Goal: Task Accomplishment & Management: Use online tool/utility

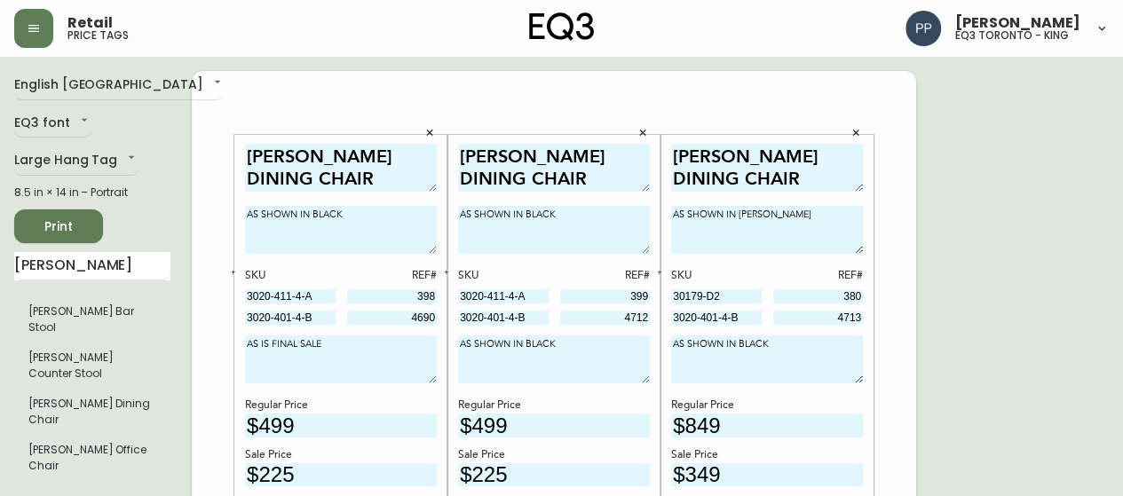
drag, startPoint x: 1024, startPoint y: 250, endPoint x: 991, endPoint y: 158, distance: 97.2
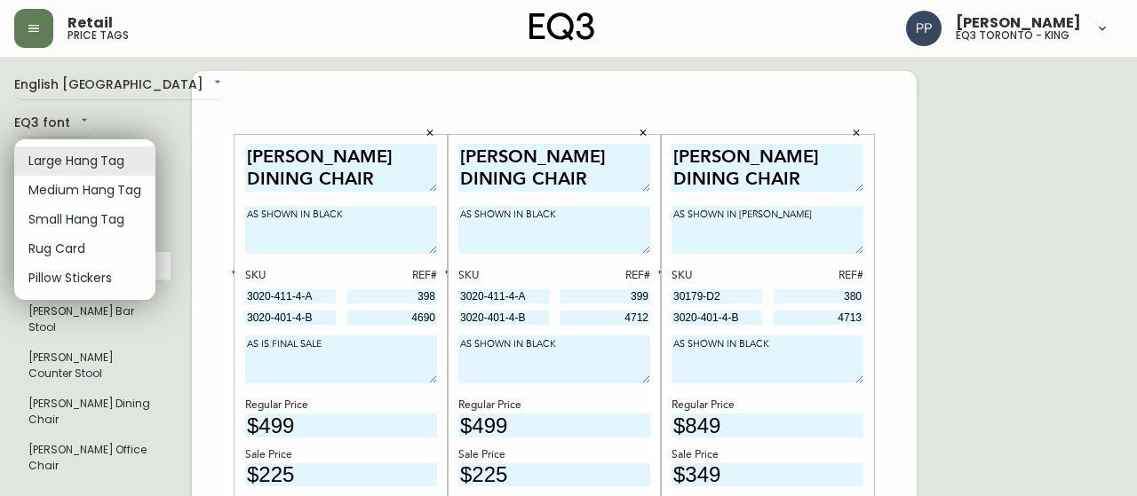
click at [121, 224] on li "Small Hang Tag" at bounding box center [84, 219] width 141 height 29
type input "small"
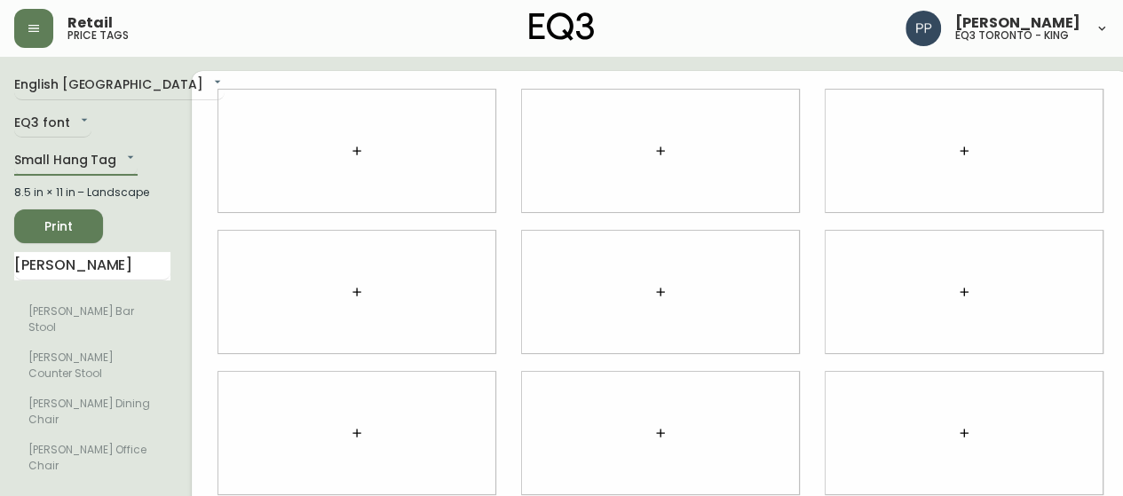
click at [353, 154] on icon "button" at bounding box center [357, 151] width 8 height 8
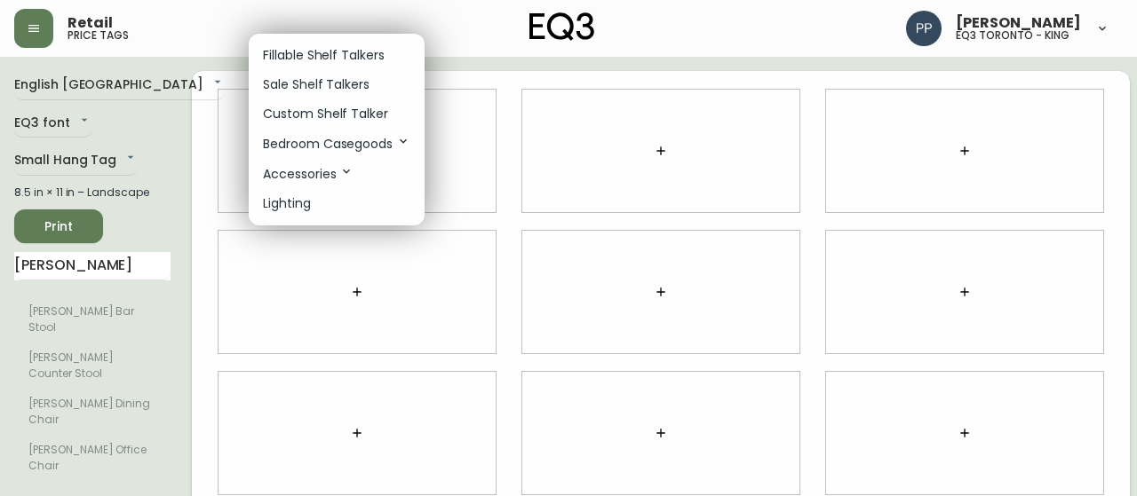
click at [608, 156] on div at bounding box center [568, 248] width 1137 height 496
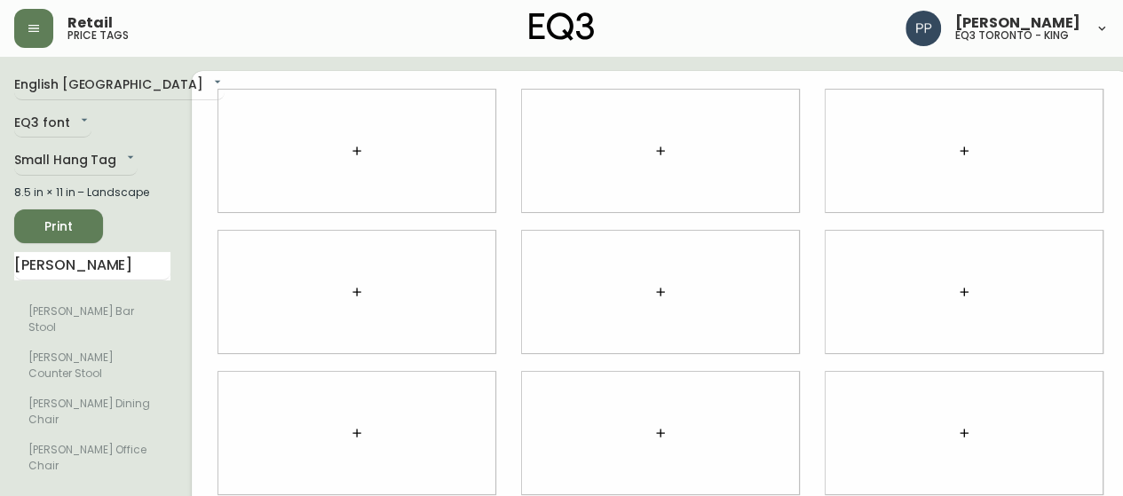
click at [344, 152] on button "button" at bounding box center [357, 151] width 36 height 36
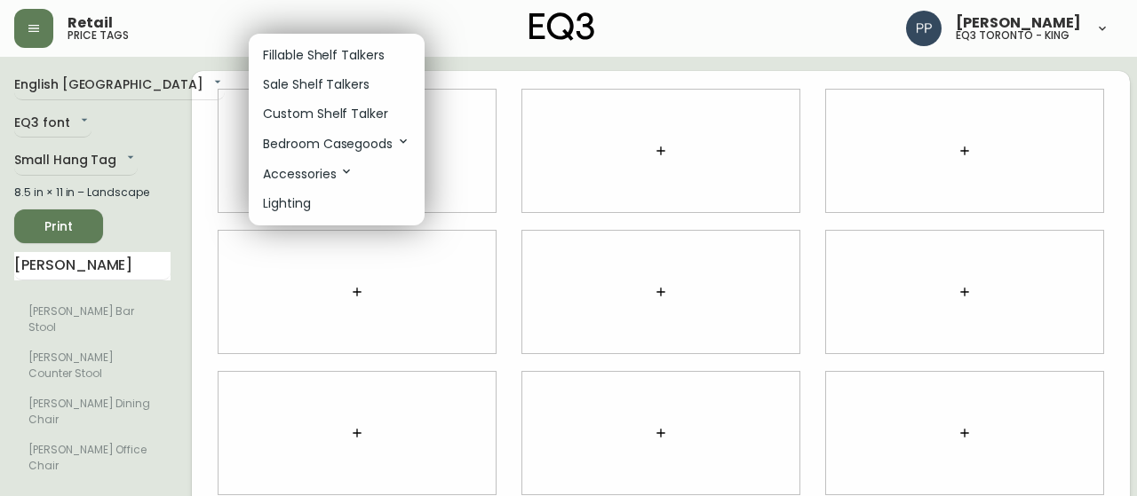
drag, startPoint x: 350, startPoint y: 90, endPoint x: 413, endPoint y: 88, distance: 63.1
click at [352, 90] on p "Sale Shelf Talkers" at bounding box center [316, 84] width 107 height 19
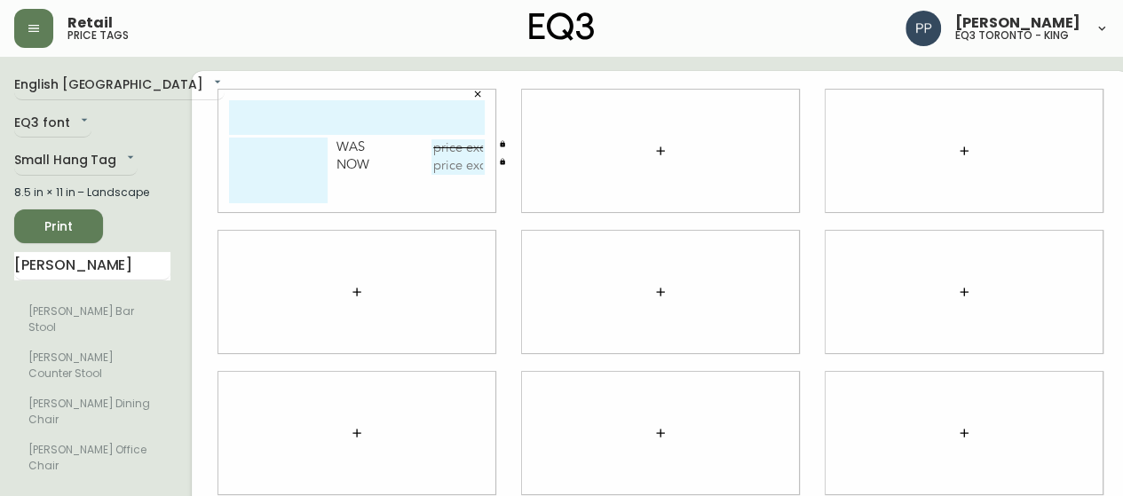
click at [643, 147] on button "button" at bounding box center [661, 151] width 36 height 36
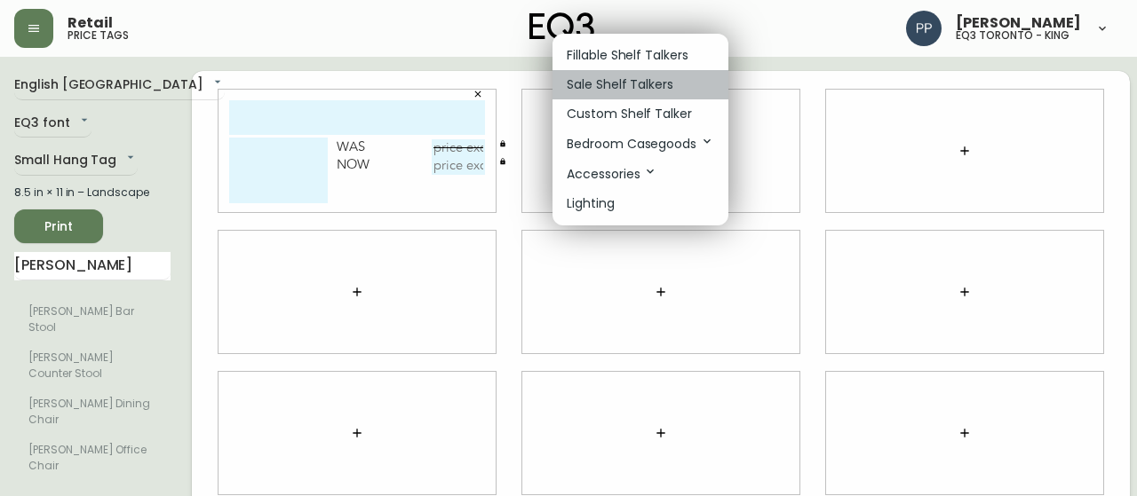
drag, startPoint x: 656, startPoint y: 87, endPoint x: 744, endPoint y: 84, distance: 87.9
click at [659, 86] on p "Sale Shelf Talkers" at bounding box center [619, 84] width 107 height 19
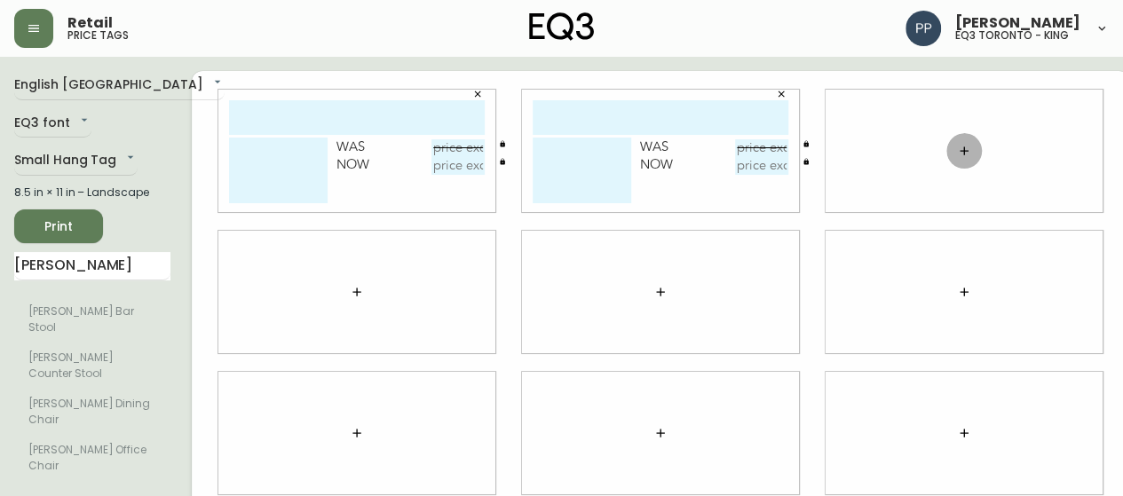
click at [952, 148] on button "button" at bounding box center [965, 151] width 36 height 36
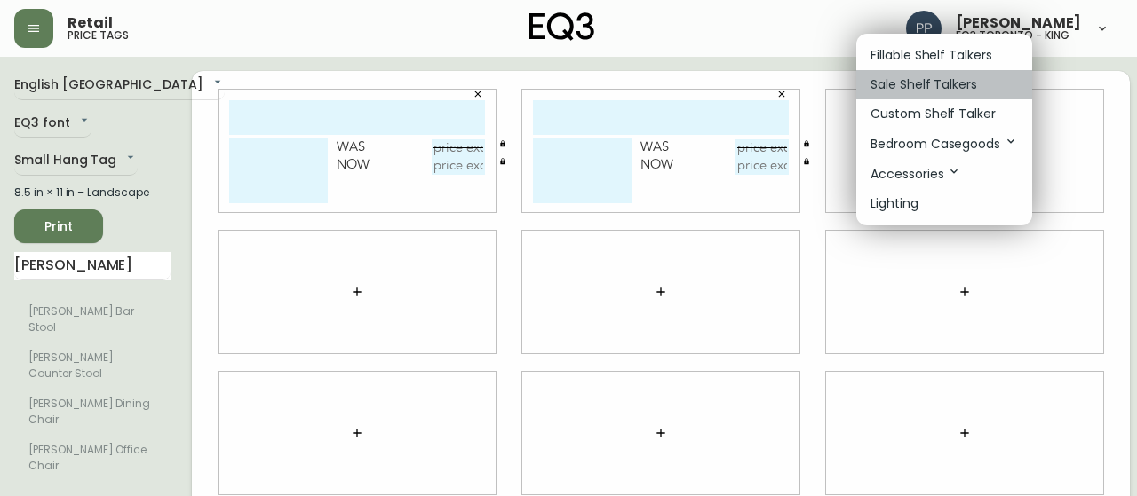
click at [912, 90] on p "Sale Shelf Talkers" at bounding box center [923, 84] width 107 height 19
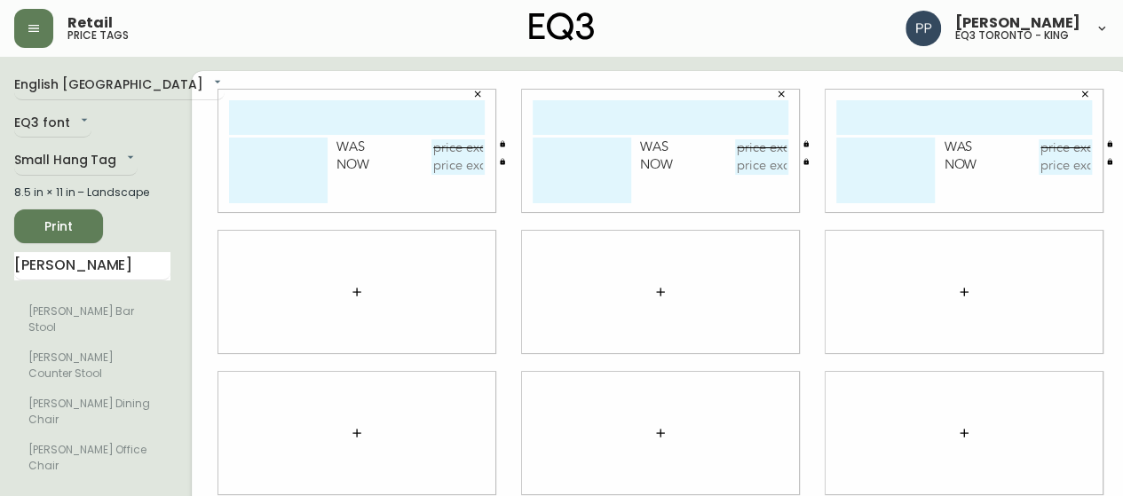
click at [350, 296] on icon "button" at bounding box center [357, 292] width 14 height 14
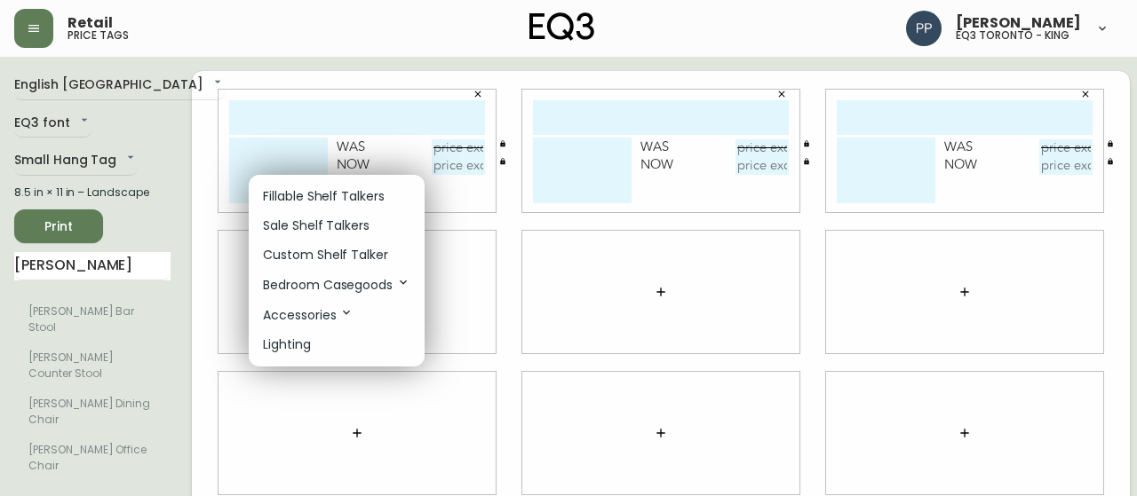
click at [336, 221] on p "Sale Shelf Talkers" at bounding box center [316, 226] width 107 height 19
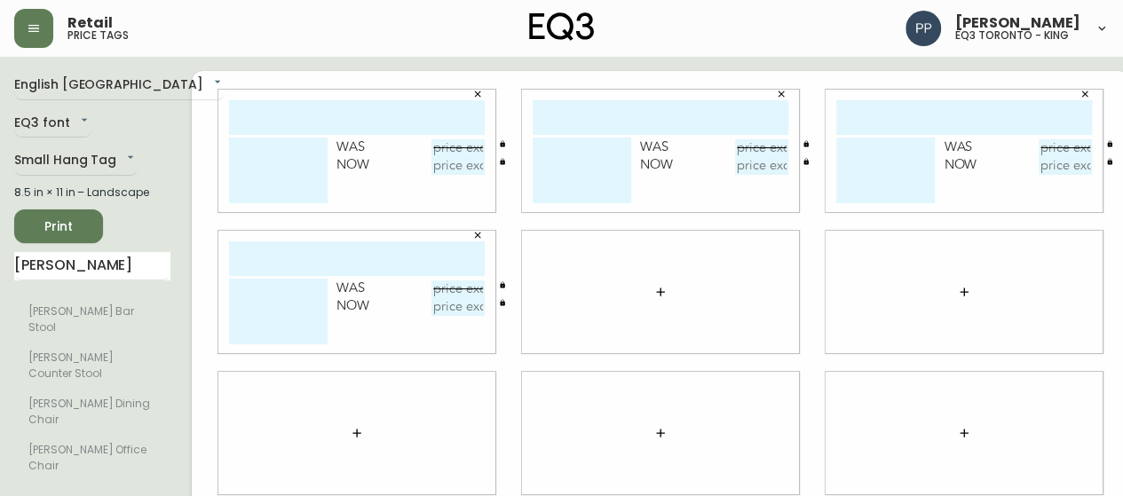
click at [654, 293] on icon "button" at bounding box center [661, 292] width 14 height 14
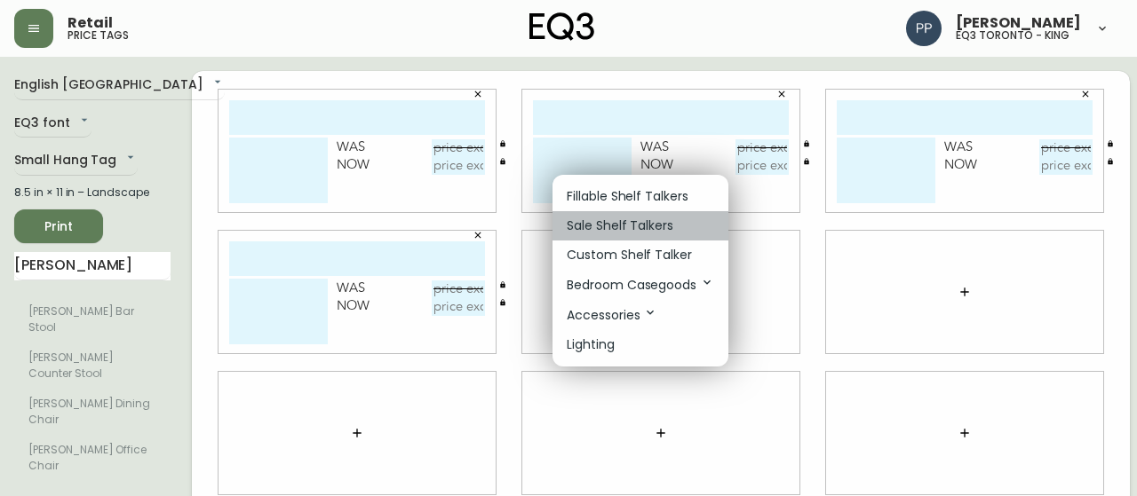
drag, startPoint x: 618, startPoint y: 226, endPoint x: 645, endPoint y: 229, distance: 26.9
click at [620, 228] on p "Sale Shelf Talkers" at bounding box center [619, 226] width 107 height 19
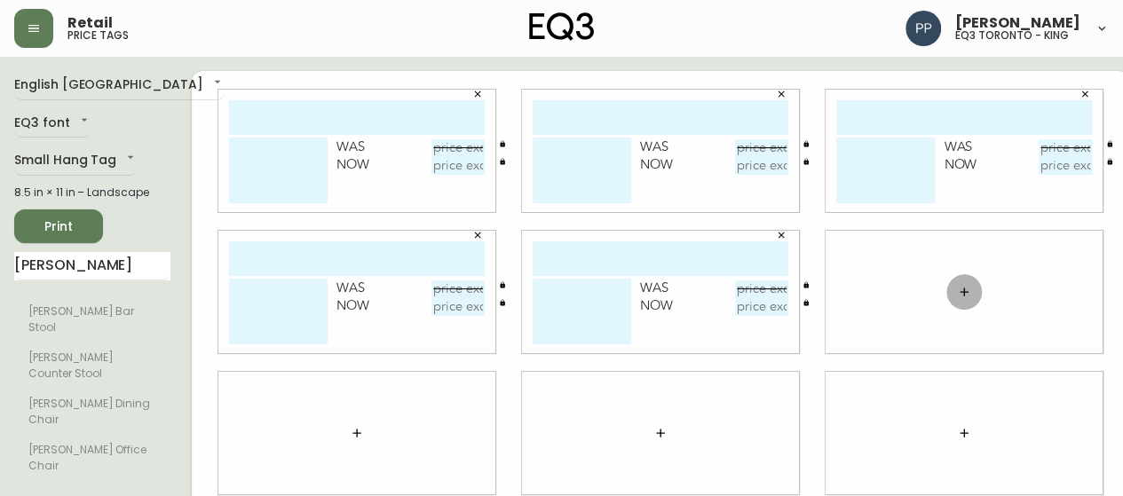
click at [957, 287] on icon "button" at bounding box center [964, 292] width 14 height 14
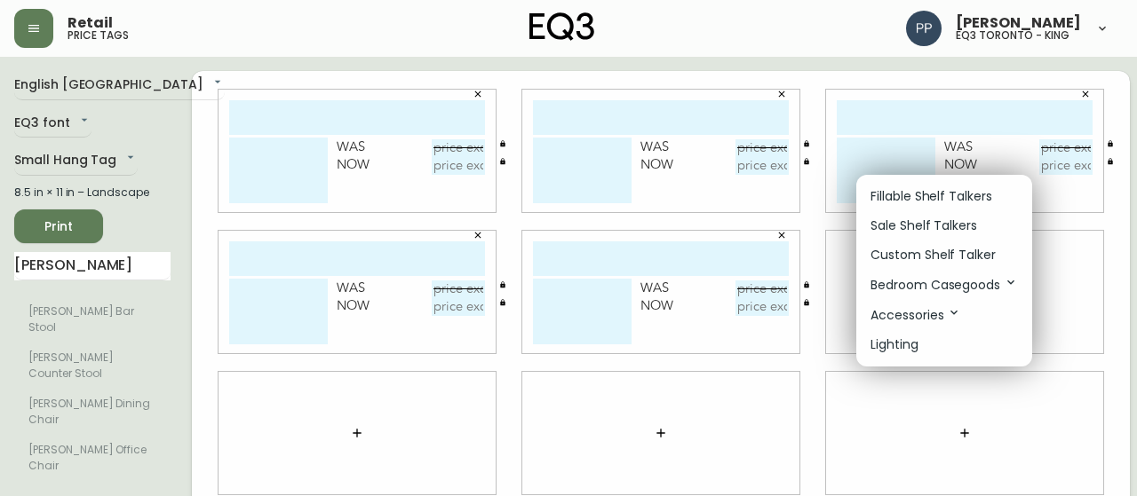
click at [916, 230] on p "Sale Shelf Talkers" at bounding box center [923, 226] width 107 height 19
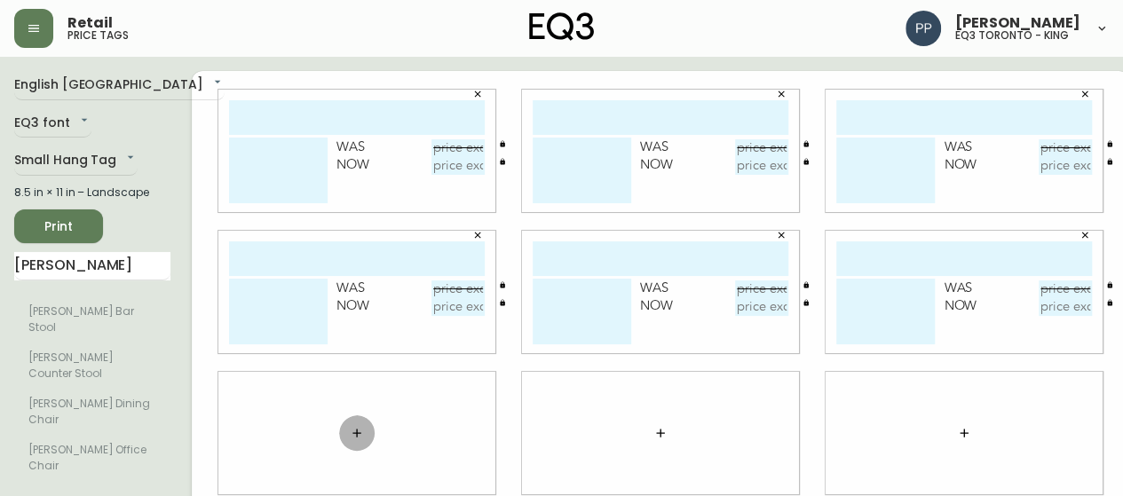
click at [348, 436] on button "button" at bounding box center [357, 434] width 36 height 36
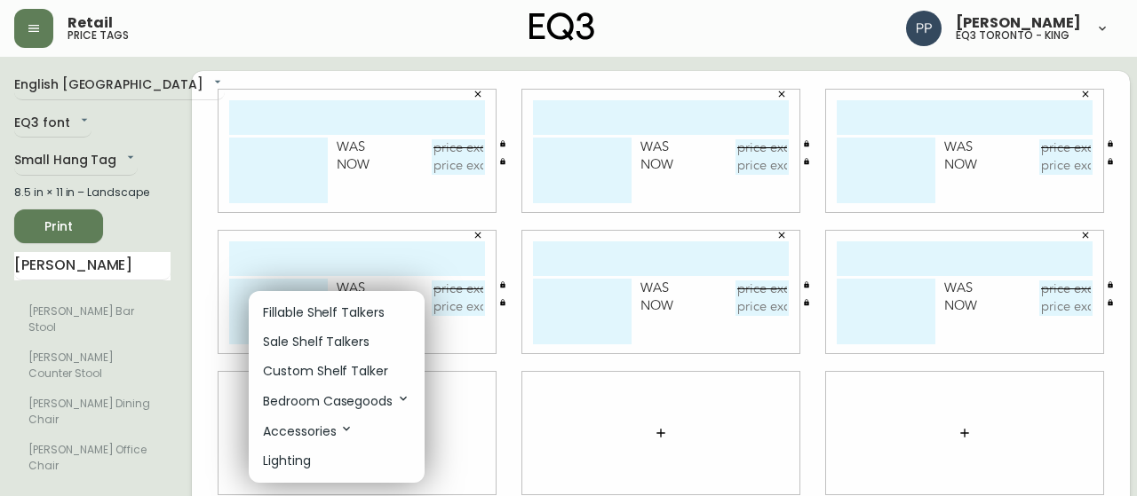
click at [332, 342] on p "Sale Shelf Talkers" at bounding box center [316, 342] width 107 height 19
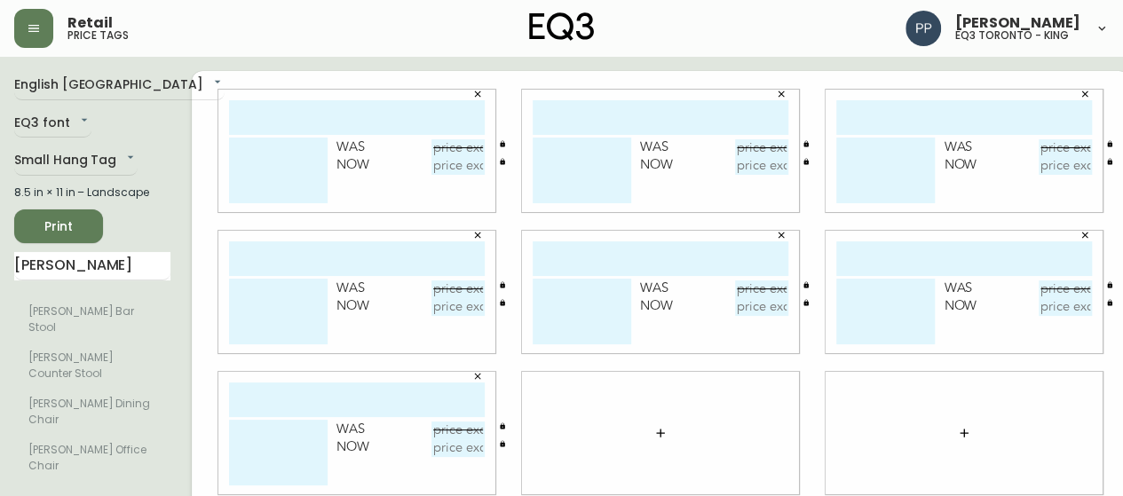
click at [643, 440] on button "button" at bounding box center [661, 434] width 36 height 36
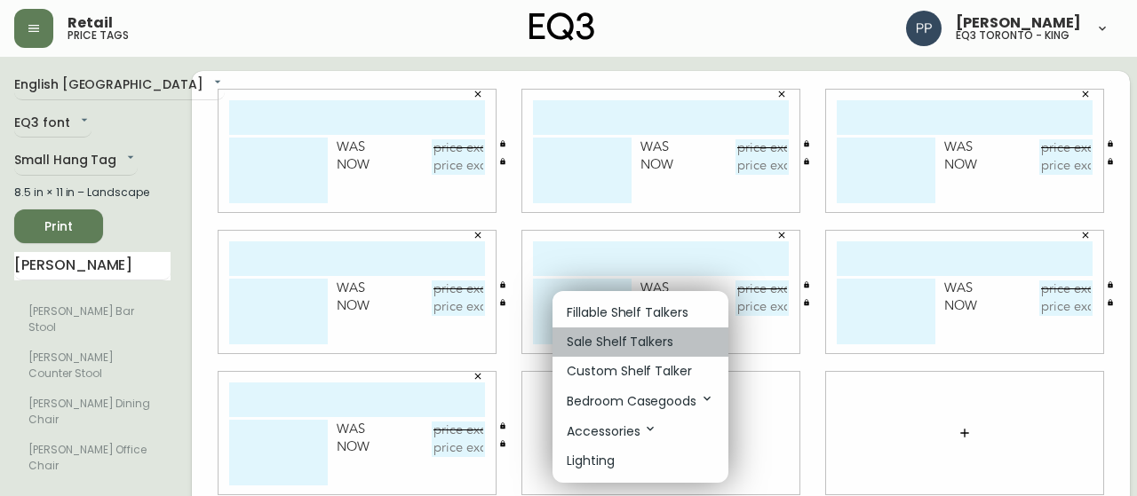
click at [620, 349] on p "Sale Shelf Talkers" at bounding box center [619, 342] width 107 height 19
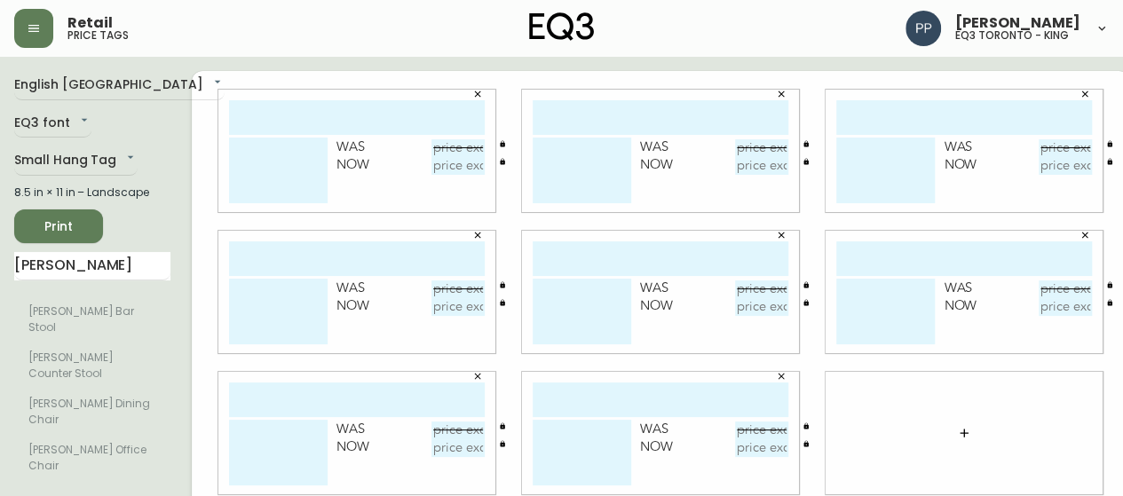
click at [343, 123] on input "text" at bounding box center [357, 117] width 256 height 35
drag, startPoint x: 374, startPoint y: 127, endPoint x: 198, endPoint y: 140, distance: 176.3
click at [218, 140] on div "nixon counter Was Now" at bounding box center [356, 151] width 277 height 123
type input "nixon counter"
click at [622, 121] on input "text" at bounding box center [661, 117] width 256 height 35
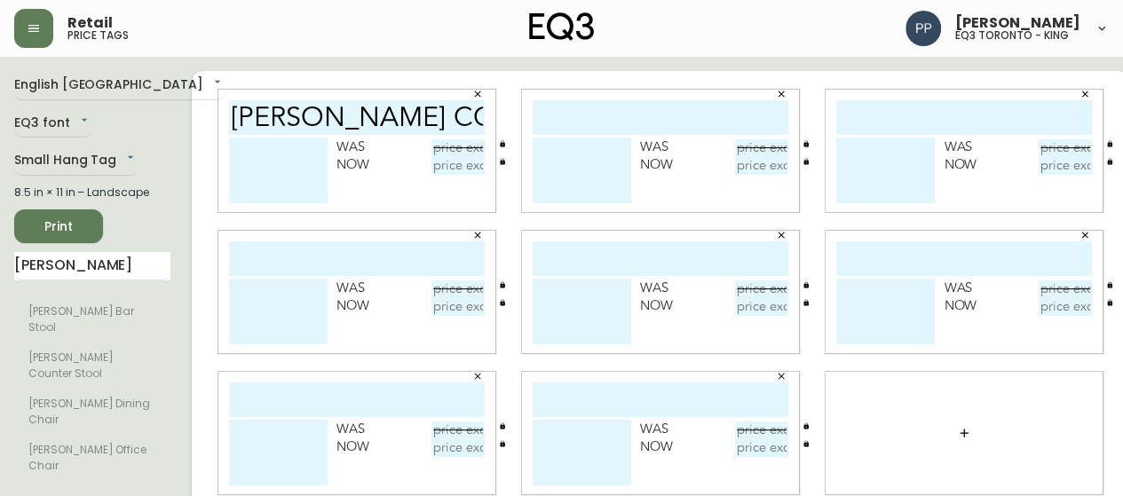
paste input "nixon counter"
type input "nixon counter"
click at [848, 115] on input "text" at bounding box center [964, 117] width 256 height 35
paste input "nixon counter"
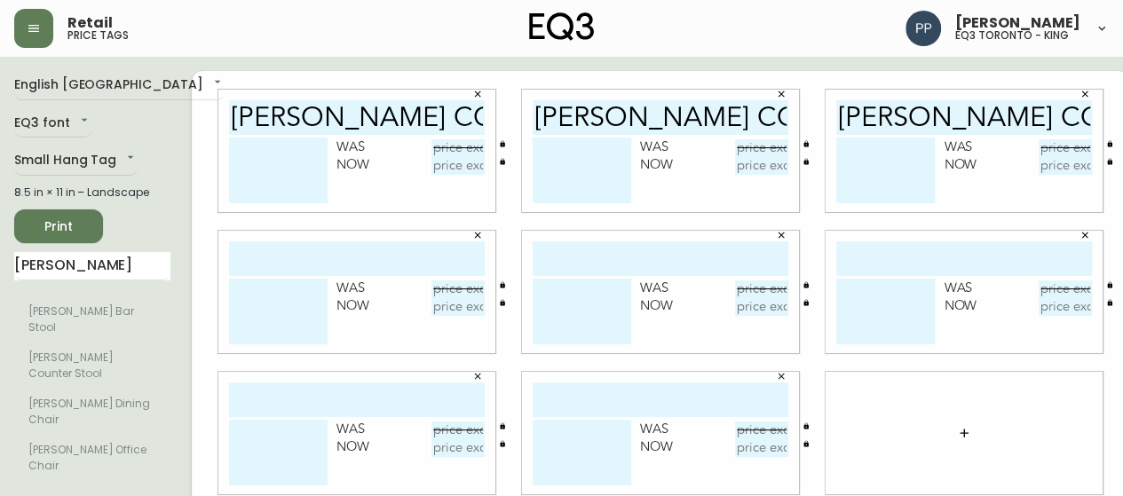
type input "nixon counter"
click at [328, 260] on input "text" at bounding box center [357, 259] width 256 height 35
paste input "nixon counter"
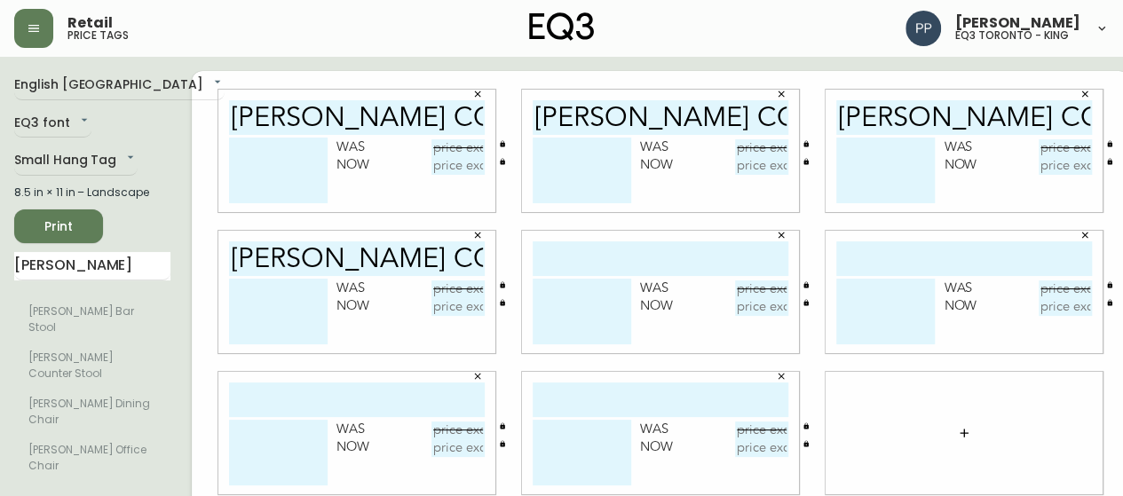
type input "nixon counter"
click at [560, 257] on input "text" at bounding box center [661, 259] width 256 height 35
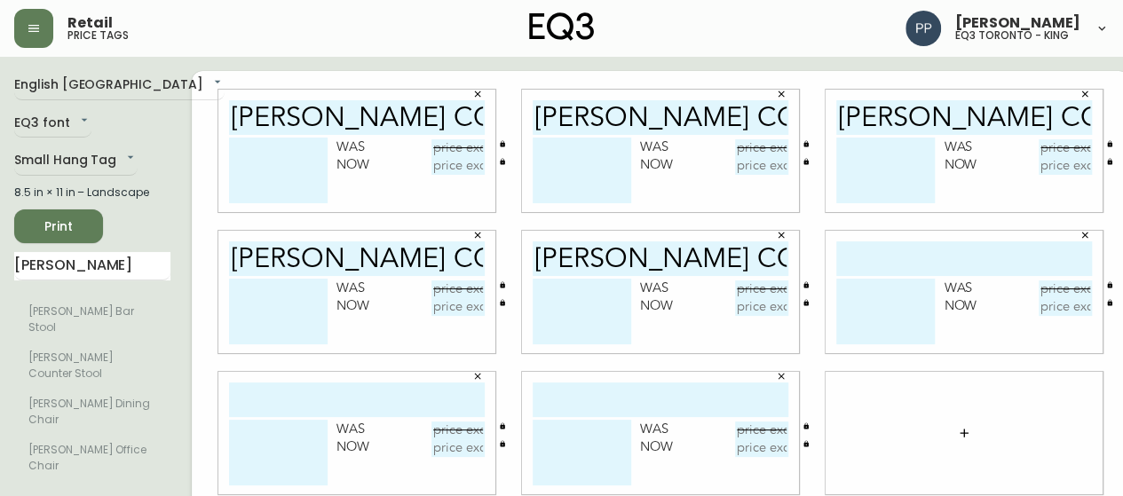
drag, startPoint x: 741, startPoint y: 259, endPoint x: 474, endPoint y: 265, distance: 266.4
click at [474, 265] on div "nixon counter Was Now nixon counter Was Now nixon counter Was Now nixon counter…" at bounding box center [661, 433] width 938 height 725
type input "oles counter"
click at [911, 264] on input "text" at bounding box center [964, 259] width 256 height 35
paste input "oles counter"
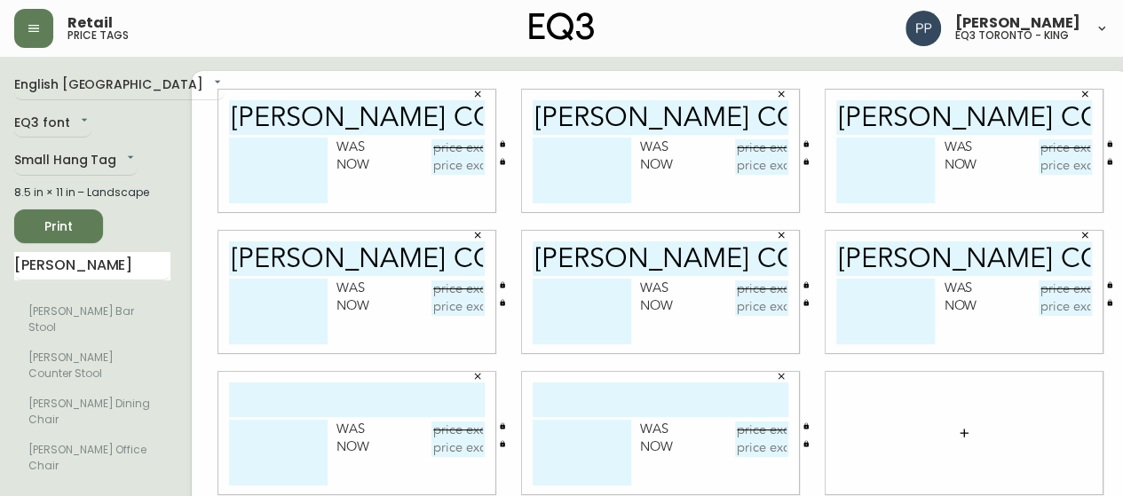
scroll to position [89, 0]
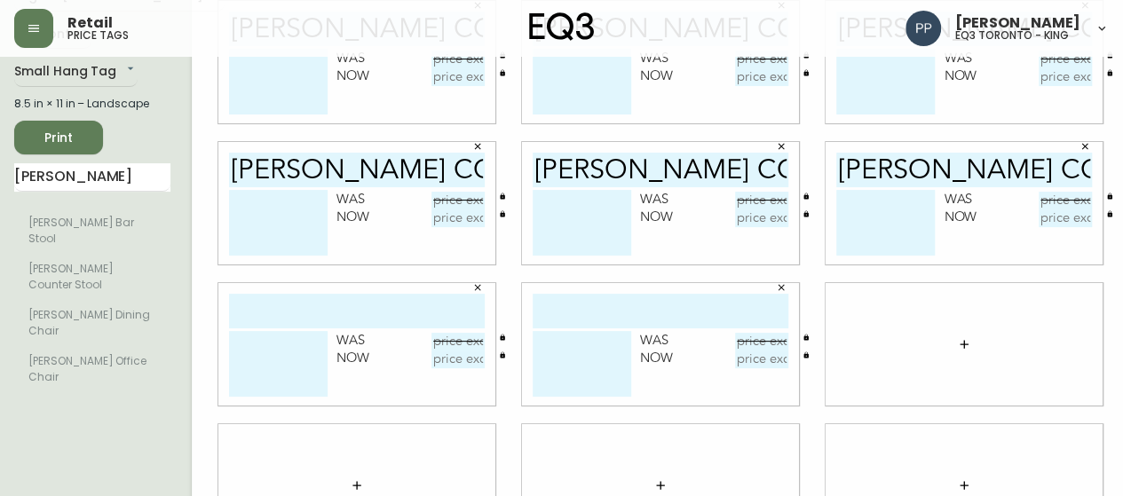
type input "oles counter"
click at [355, 321] on input "text" at bounding box center [357, 311] width 256 height 35
paste input "oles counter"
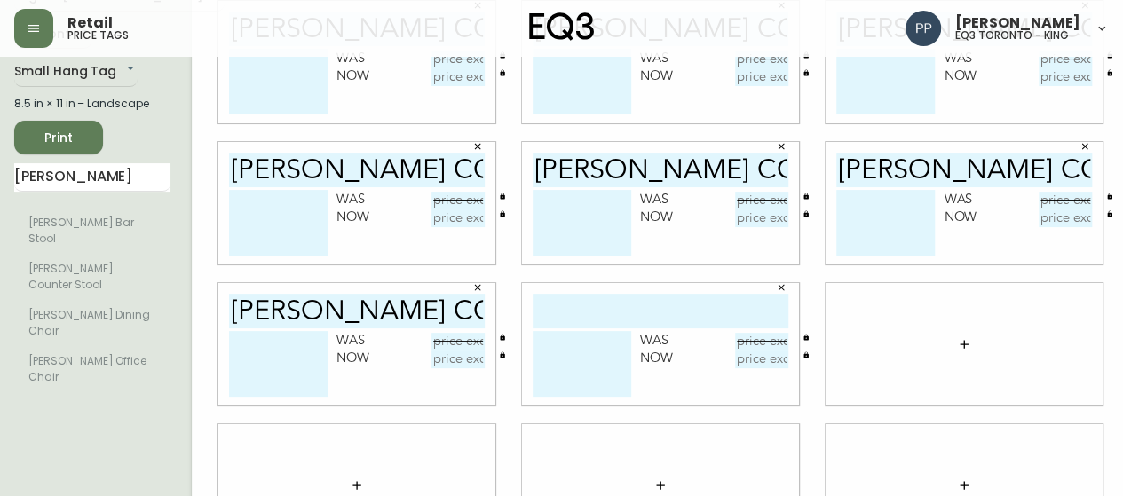
type input "oles counter"
click at [545, 315] on input "text" at bounding box center [661, 311] width 256 height 35
paste input "oles counter"
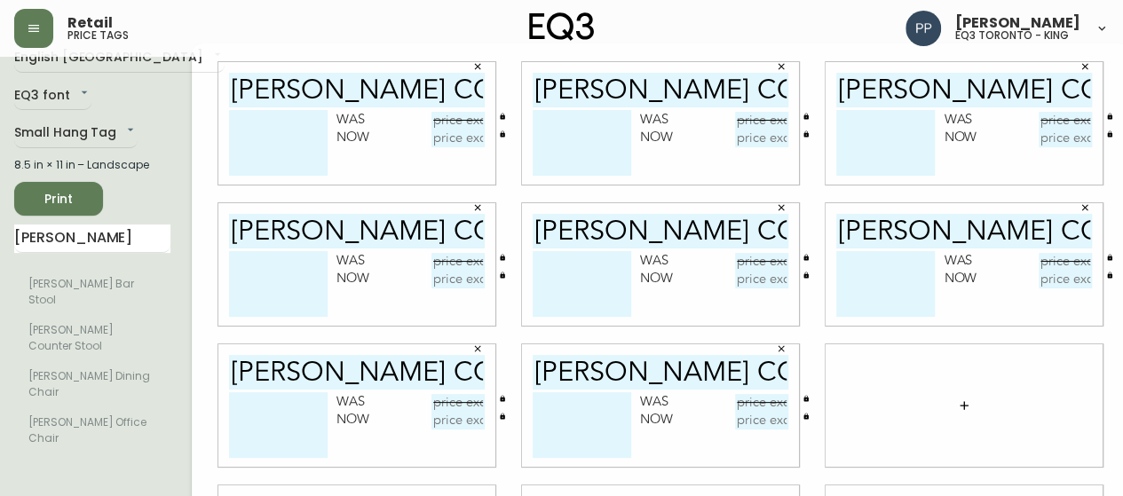
scroll to position [0, 0]
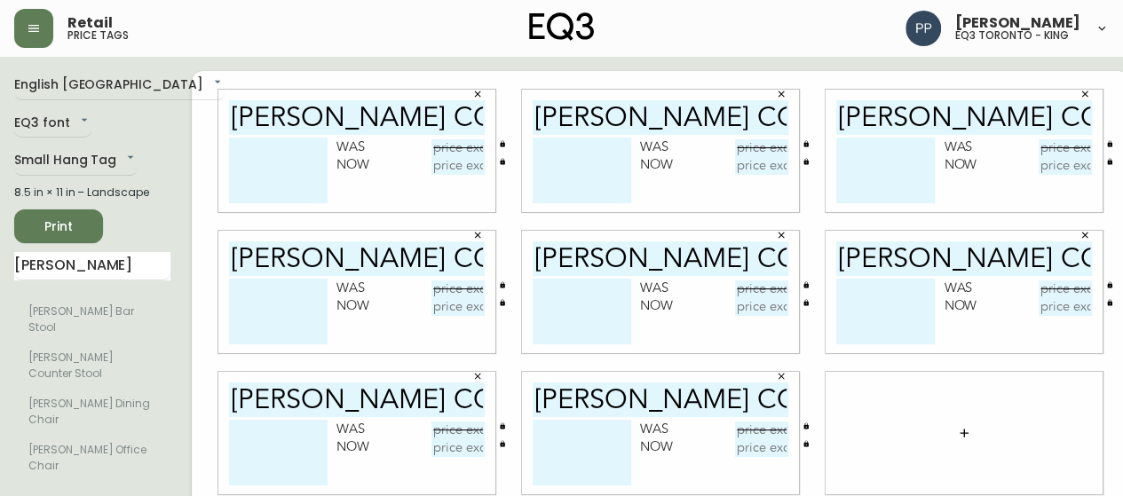
type input "oles counter"
click at [440, 148] on input "text" at bounding box center [458, 148] width 53 height 18
type input "$799"
click at [751, 151] on input "text" at bounding box center [761, 148] width 53 height 18
type input "$799"
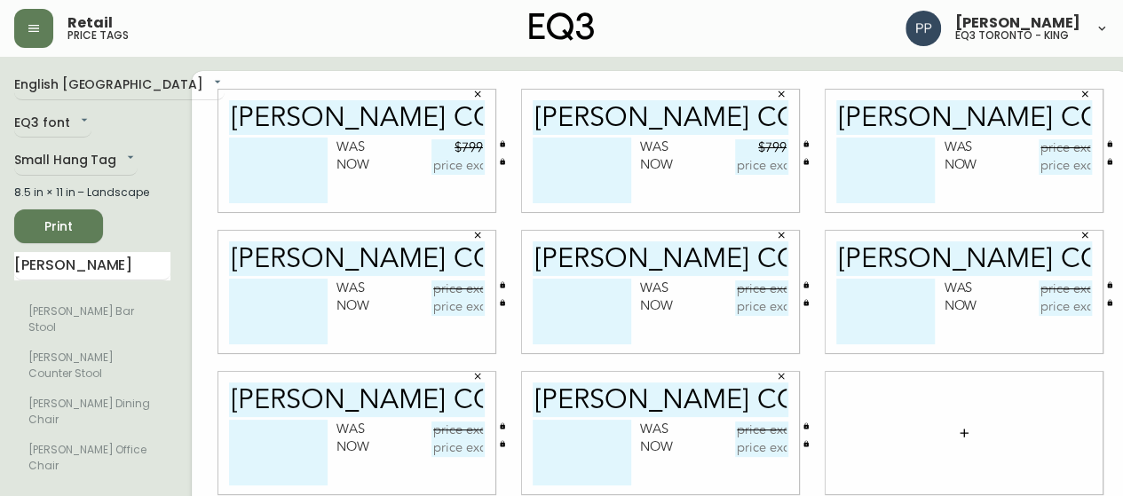
click at [1040, 148] on input "text" at bounding box center [1065, 148] width 53 height 18
type input "$799"
click at [432, 289] on input "text" at bounding box center [458, 290] width 53 height 18
type input "$799"
click at [252, 155] on textarea at bounding box center [278, 171] width 99 height 66
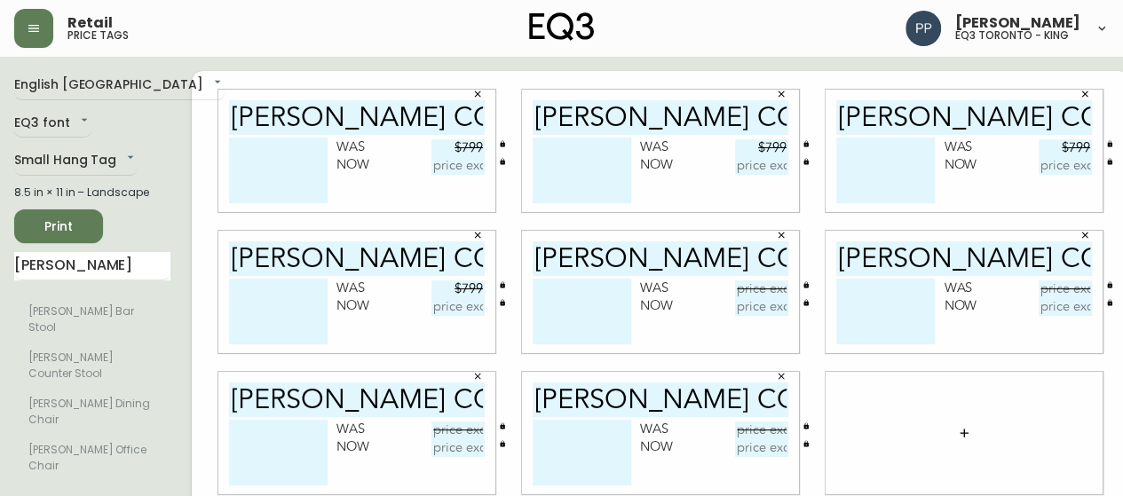
paste textarea "30179-B1"
type textarea "30179-B1"
click at [540, 159] on textarea at bounding box center [582, 171] width 99 height 66
paste textarea "30179-B1"
type textarea "30179-B1"
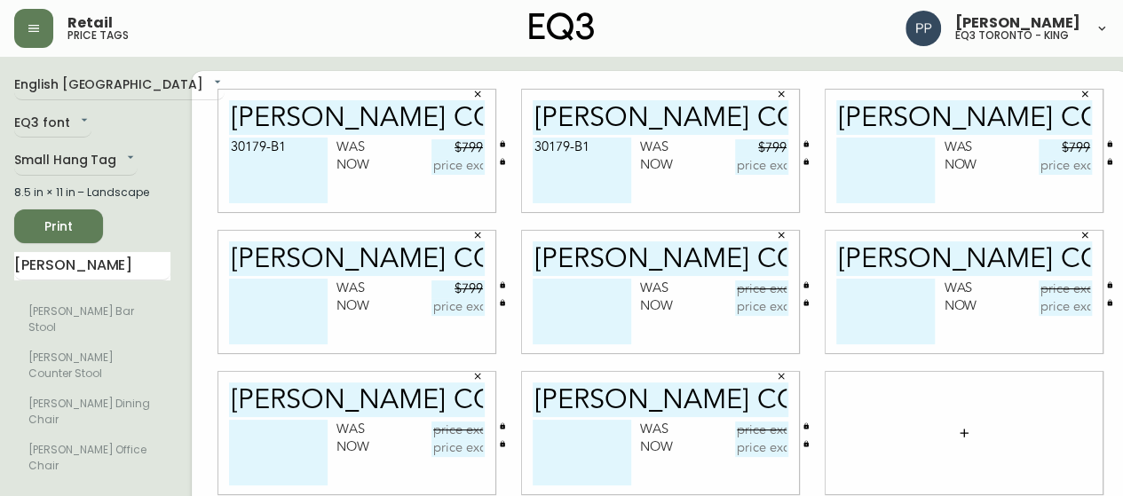
click at [837, 148] on textarea at bounding box center [885, 171] width 99 height 66
paste textarea "30179-B1"
type textarea "30179-B1"
click at [256, 301] on textarea at bounding box center [278, 312] width 99 height 66
paste textarea "30179-B1"
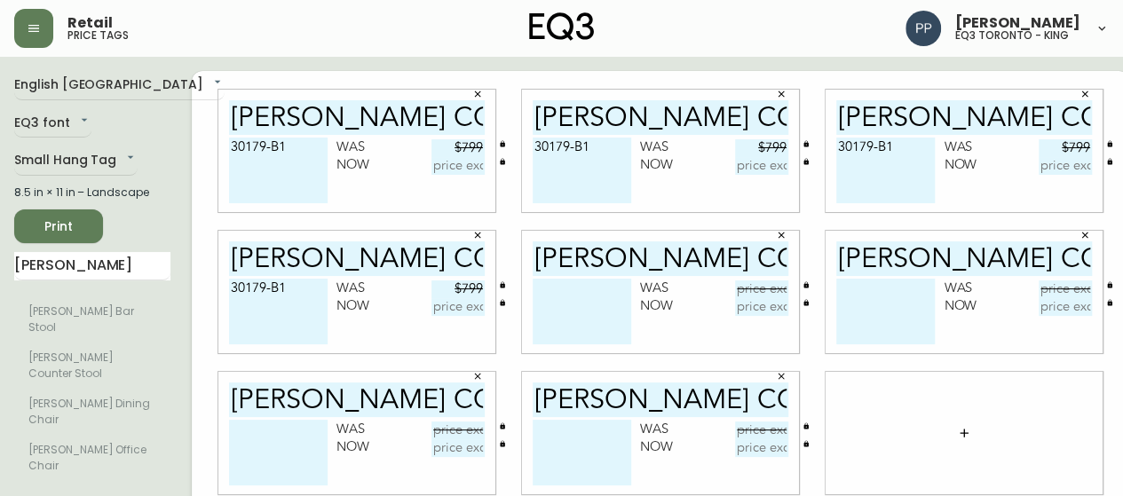
type textarea "30179-B1"
click at [289, 147] on textarea "30179-B1" at bounding box center [278, 171] width 99 height 66
drag, startPoint x: 264, startPoint y: 168, endPoint x: 204, endPoint y: 168, distance: 59.5
click at [218, 168] on div "nixon counter 30179-B1 REF# Was $799 Now" at bounding box center [356, 151] width 277 height 123
click at [255, 169] on textarea "30179-B1 REF#" at bounding box center [278, 171] width 99 height 66
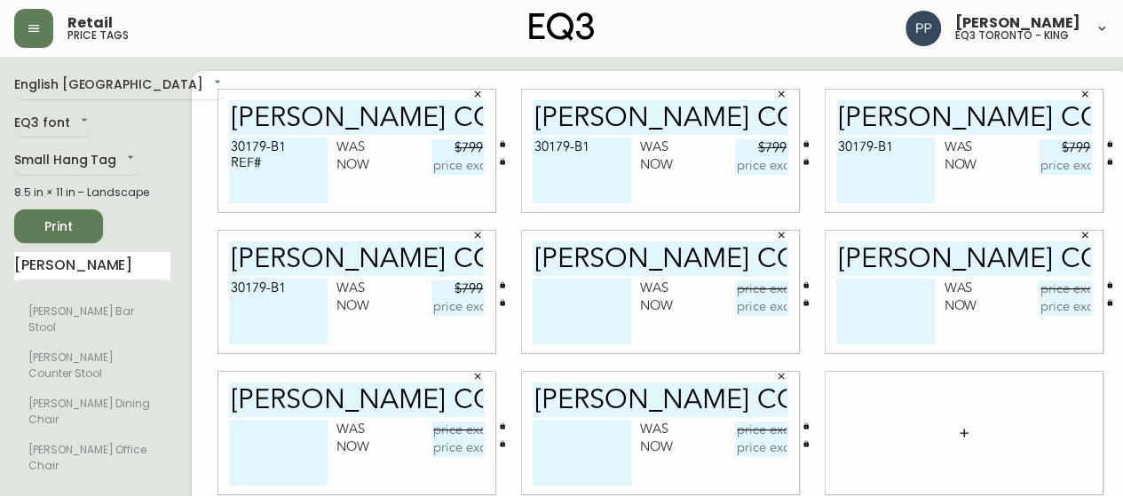
click at [250, 180] on textarea "30179-B1 REF#" at bounding box center [278, 171] width 99 height 66
paste textarea "3020-423-4-B"
drag, startPoint x: 212, startPoint y: 147, endPoint x: 241, endPoint y: 145, distance: 28.5
click at [241, 145] on textarea "30179-B1 REF# 3020-423-4-B" at bounding box center [278, 171] width 99 height 66
click at [256, 154] on textarea "30179-B1 REF# 3020-423-4-B" at bounding box center [278, 171] width 99 height 66
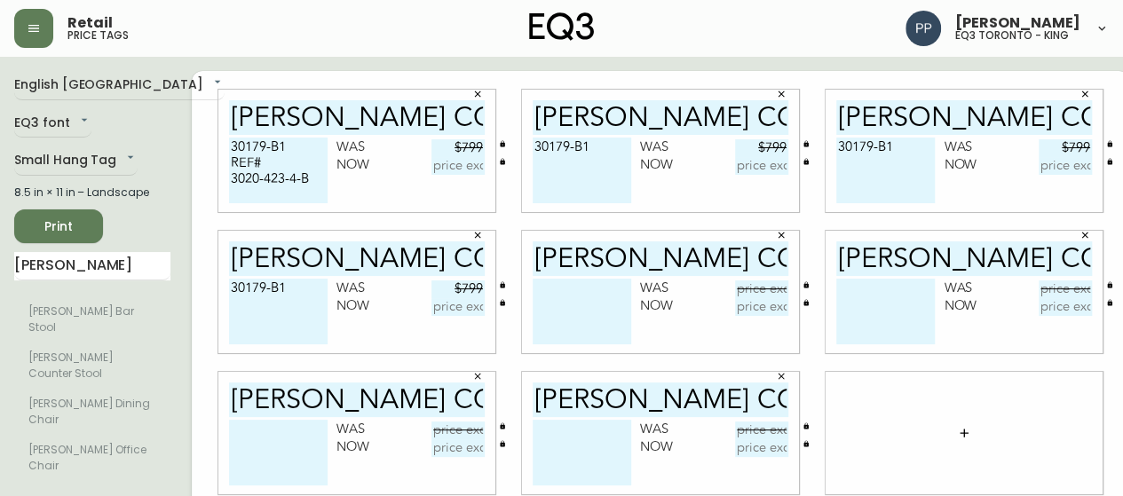
drag, startPoint x: 210, startPoint y: 159, endPoint x: 304, endPoint y: 186, distance: 98.1
click at [304, 186] on textarea "30179-B1 REF# 3020-423-4-B" at bounding box center [278, 171] width 99 height 66
type textarea "30179-B1 REF# 3020-423-4-B"
click at [533, 162] on textarea "30179-B1" at bounding box center [582, 171] width 99 height 66
drag, startPoint x: 532, startPoint y: 164, endPoint x: 547, endPoint y: 164, distance: 15.1
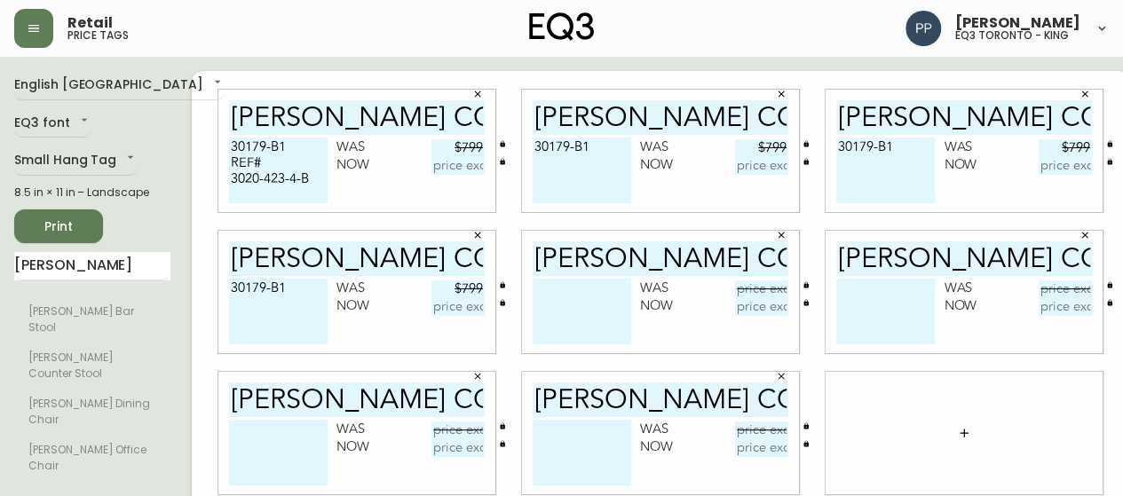
click at [533, 164] on textarea "30179-B1" at bounding box center [582, 171] width 99 height 66
click at [578, 152] on textarea "30179-B1" at bounding box center [582, 171] width 99 height 66
paste textarea "REF# 3020-423-4-B"
type textarea "30179-B1 REF# 3020-423-4-B"
click at [844, 167] on textarea "30179-B1" at bounding box center [885, 171] width 99 height 66
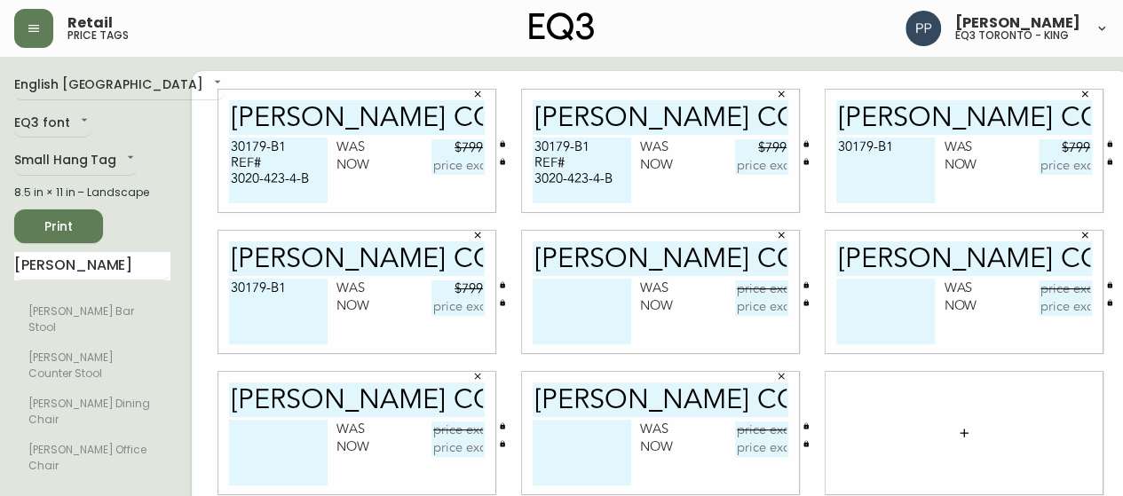
click at [897, 151] on textarea "30179-B1" at bounding box center [885, 171] width 99 height 66
paste textarea "REF# 3020-423-4-B"
type textarea "30179-B1 REF# 3020-423-4-B"
click at [279, 289] on textarea "30179-B1" at bounding box center [278, 312] width 99 height 66
paste textarea "REF# 3020-423-4-B"
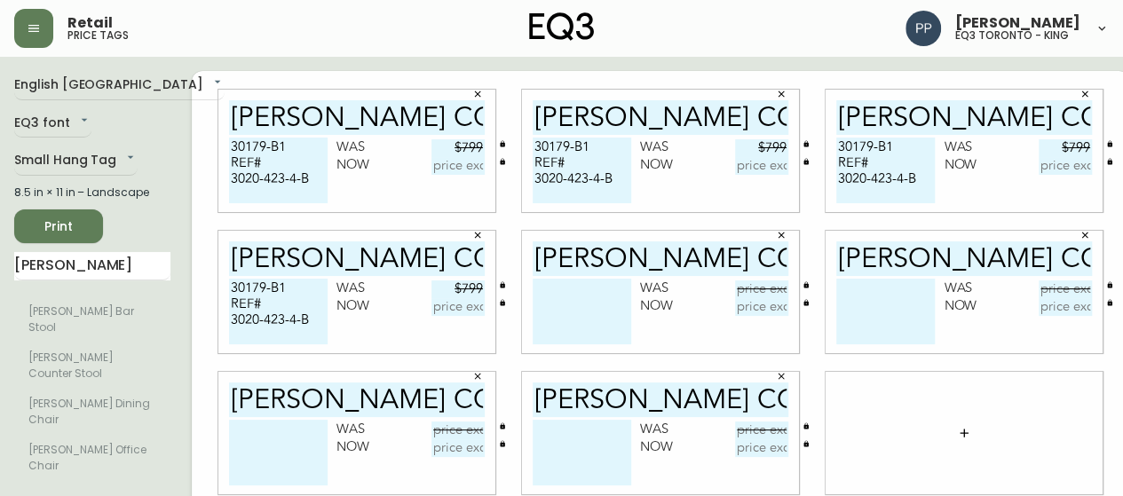
click at [299, 323] on textarea "30179-B1 REF# 3020-423-4-B" at bounding box center [278, 312] width 99 height 66
drag, startPoint x: 259, startPoint y: 303, endPoint x: 210, endPoint y: 305, distance: 48.9
click at [229, 305] on textarea "30179-B1 REF# 3020-423-4-B" at bounding box center [278, 312] width 99 height 66
click at [298, 321] on textarea "30179-B1 REF# 3020-423-4-B" at bounding box center [278, 312] width 99 height 66
paste textarea "REF#"
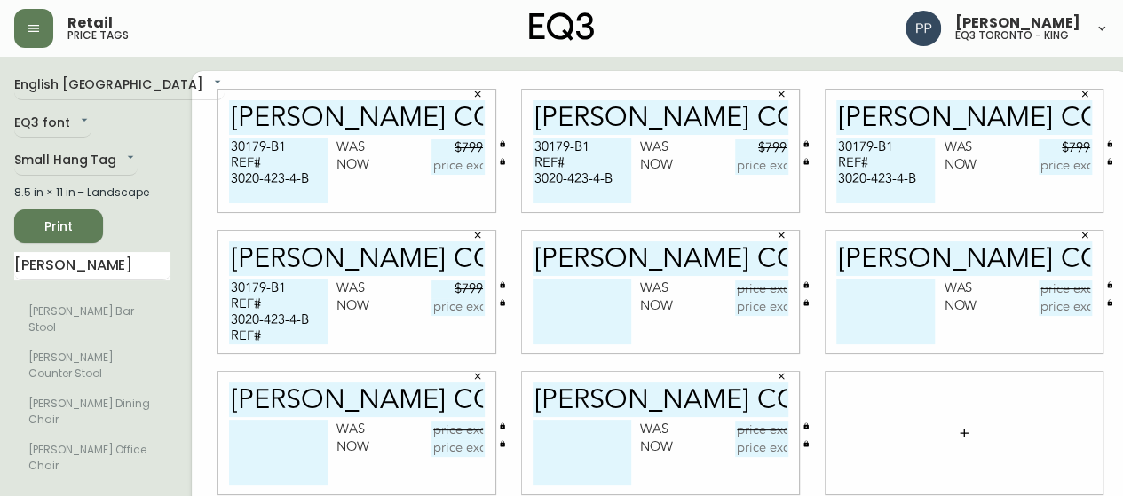
type textarea "30179-B1 REF# 3020-423-4-B REF#"
click at [605, 178] on textarea "30179-B1 REF# 3020-423-4-B" at bounding box center [582, 171] width 99 height 66
paste textarea "REF#"
type textarea "30179-B1 REF# 3020-423-4-B REF#"
click at [907, 178] on textarea "30179-B1 REF# 3020-423-4-B" at bounding box center [885, 171] width 99 height 66
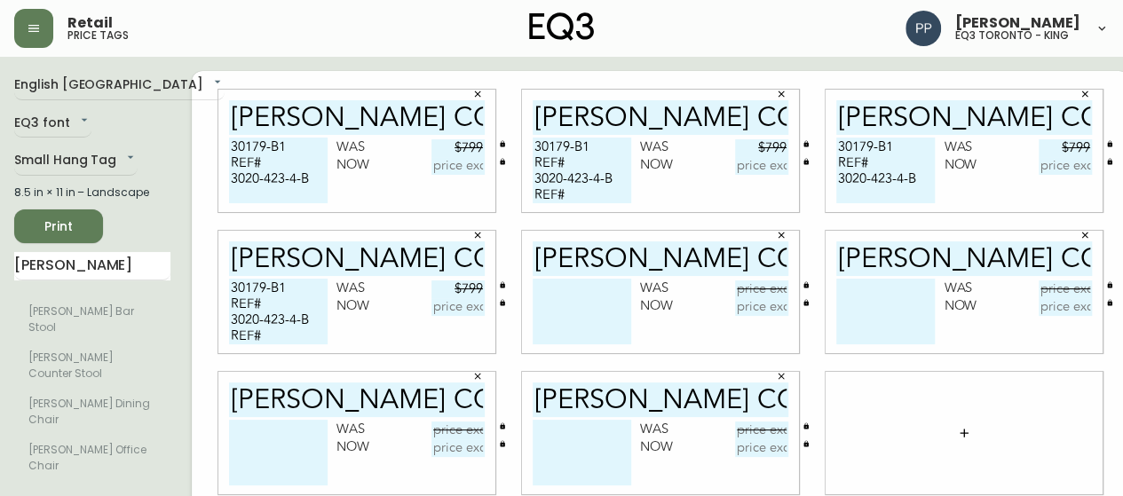
paste textarea "REF#"
type textarea "30179-B1 REF# 3020-423-4-B REF#"
click at [742, 292] on input "text" at bounding box center [761, 290] width 53 height 18
type input "$699"
click at [1046, 289] on input "text" at bounding box center [1065, 290] width 53 height 18
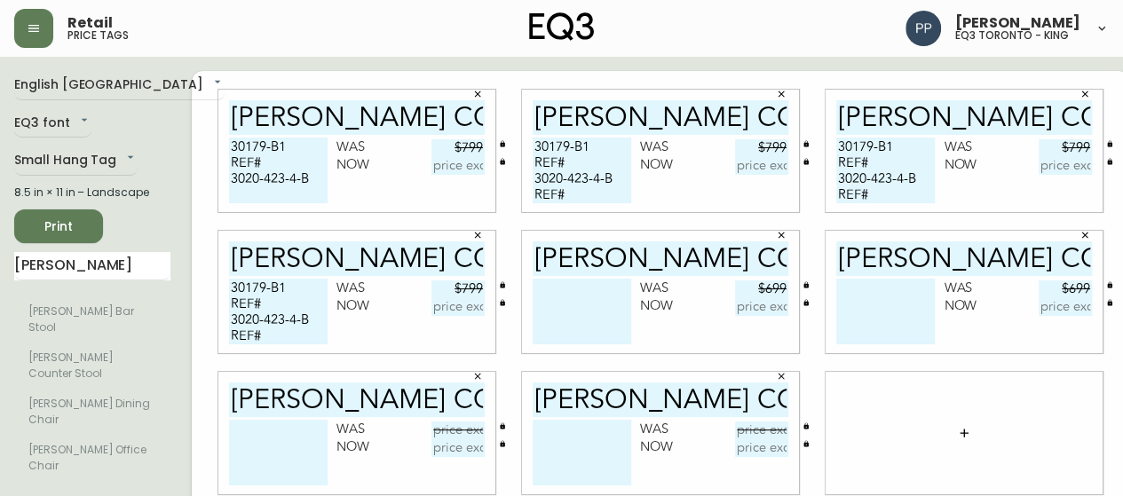
type input "$699"
click at [432, 432] on input "text" at bounding box center [458, 431] width 53 height 18
type input "$699"
click at [735, 425] on input "text" at bounding box center [761, 431] width 53 height 18
type input "$699"
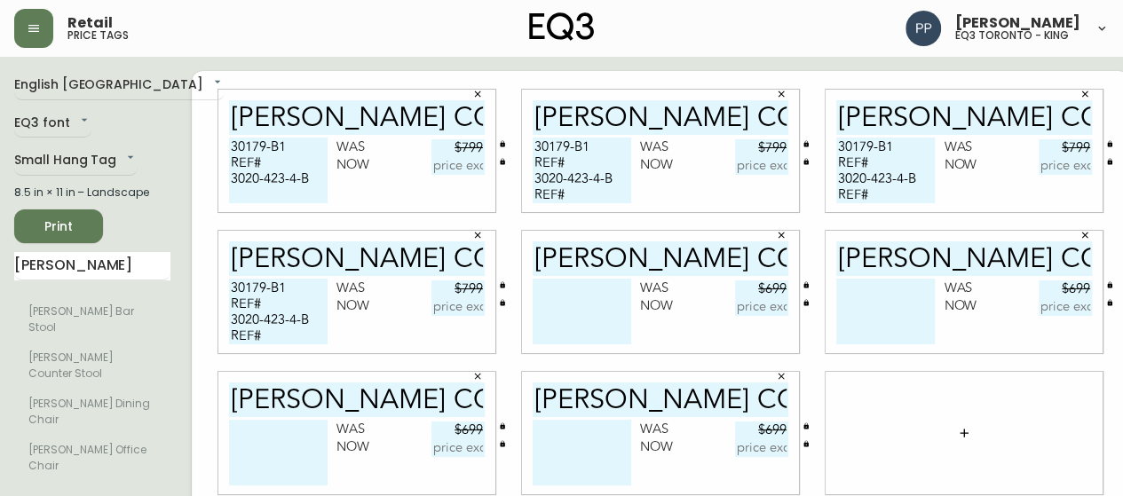
click at [561, 305] on textarea at bounding box center [582, 312] width 99 height 66
paste textarea "30213-B1 3020-433-4-B"
click at [533, 301] on textarea "30213-B1 3020-433-4-B" at bounding box center [582, 312] width 99 height 66
click at [580, 290] on textarea "30213-B1 3020-433-4-B" at bounding box center [582, 312] width 99 height 66
click at [600, 319] on textarea "30213-B1 REF# 3020-433-4-B" at bounding box center [582, 312] width 99 height 66
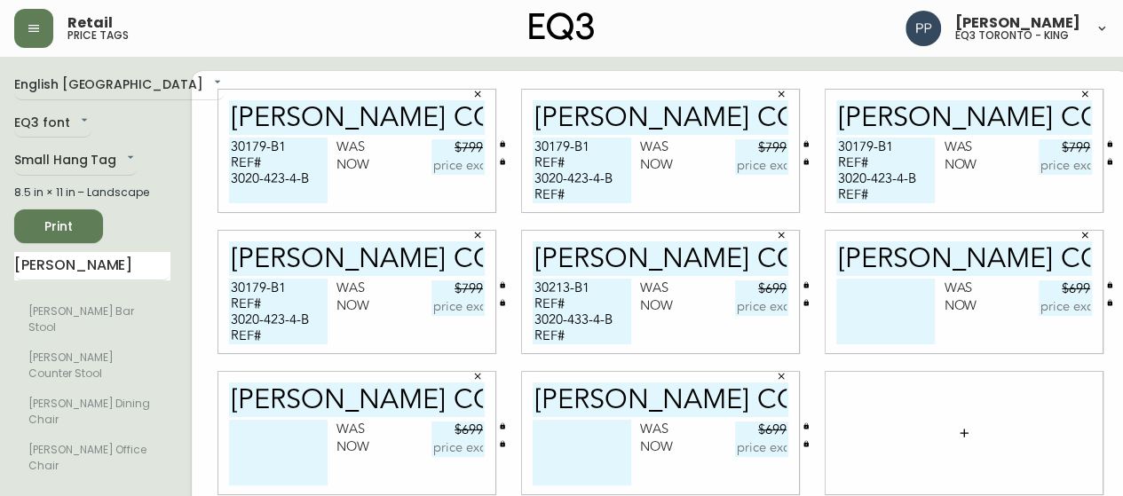
type textarea "30213-B1 REF# 3020-433-4-B REF#"
drag, startPoint x: 511, startPoint y: 288, endPoint x: 566, endPoint y: 289, distance: 55.9
click at [566, 289] on div "oles counter 30213-B1 REF# 3020-433-4-B REF# Was $699 Now" at bounding box center [660, 292] width 277 height 123
drag, startPoint x: 513, startPoint y: 287, endPoint x: 604, endPoint y: 333, distance: 101.7
click at [604, 333] on textarea "30213-B1 REF# 3020-433-4-B REF#" at bounding box center [582, 312] width 99 height 66
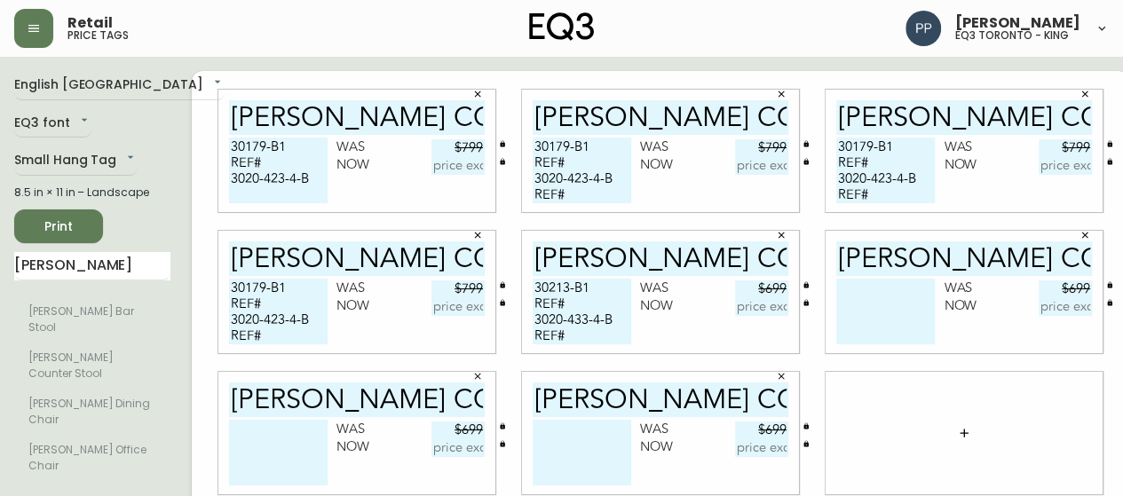
click at [843, 292] on textarea at bounding box center [885, 312] width 99 height 66
paste textarea "30213-B1 REF# 3020-433-4-B REF#"
type textarea "30213-B1 REF# 3020-433-4-B REF#"
click at [263, 437] on textarea at bounding box center [278, 453] width 99 height 66
paste textarea "30213-B1 REF# 3020-433-4-B REF#"
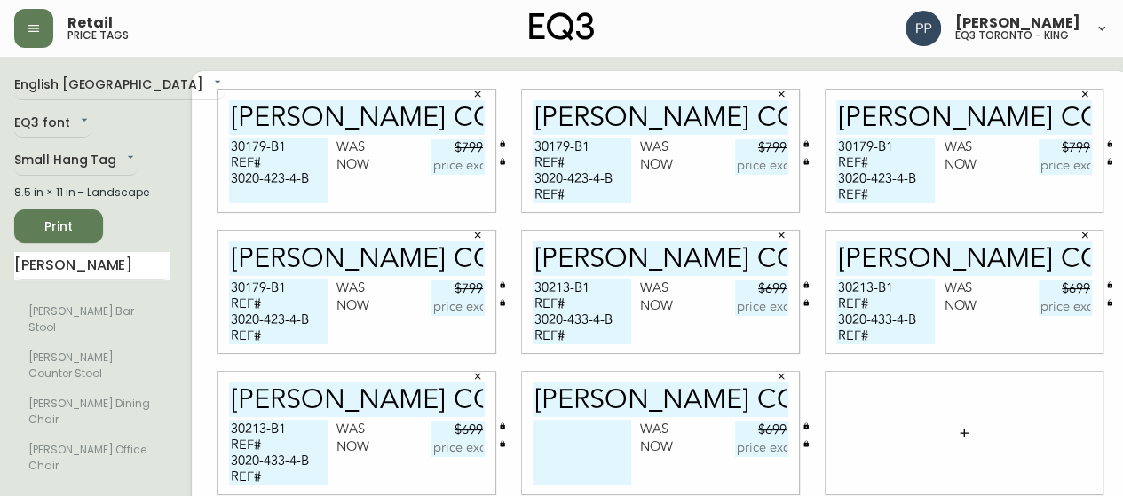
type textarea "30213-B1 REF# 3020-433-4-B REF#"
click at [561, 433] on textarea at bounding box center [582, 453] width 99 height 66
paste textarea "30213-B1 REF# 3020-433-4-B REF#"
type textarea "30213-B1 REF# 3020-433-4-B REF#"
click at [442, 170] on input "text" at bounding box center [458, 166] width 53 height 18
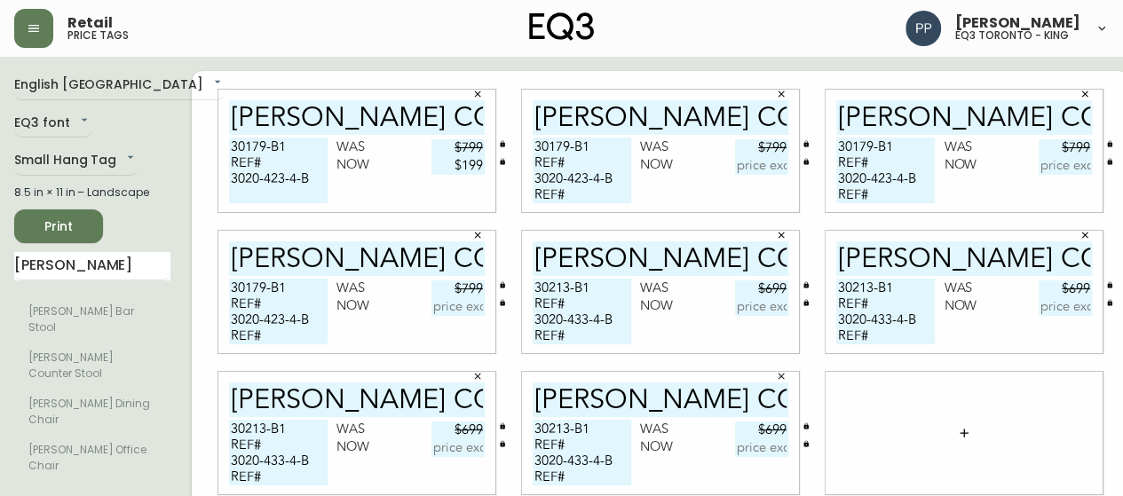
drag, startPoint x: 423, startPoint y: 170, endPoint x: 460, endPoint y: 177, distance: 38.0
click at [460, 177] on div "30179-B1 REF# 3020-423-4-B Was $799 Now $199" at bounding box center [357, 175] width 256 height 75
type input "$199"
click at [735, 168] on input "text" at bounding box center [761, 166] width 53 height 18
type input "$199"
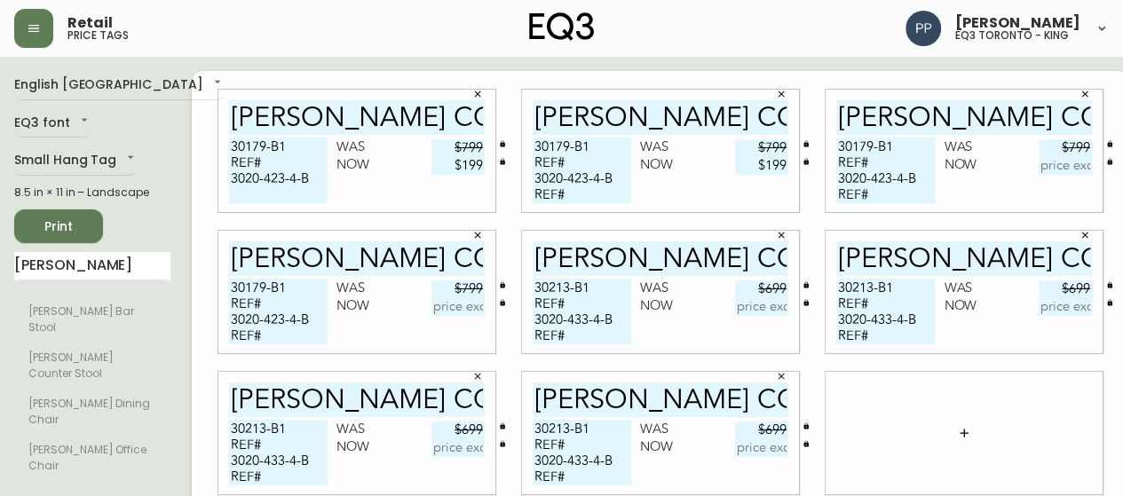
click at [1046, 164] on input "text" at bounding box center [1065, 166] width 53 height 18
type input "$199"
click at [449, 310] on input "text" at bounding box center [458, 307] width 53 height 18
type input "$199"
click at [761, 310] on input "text" at bounding box center [761, 307] width 53 height 18
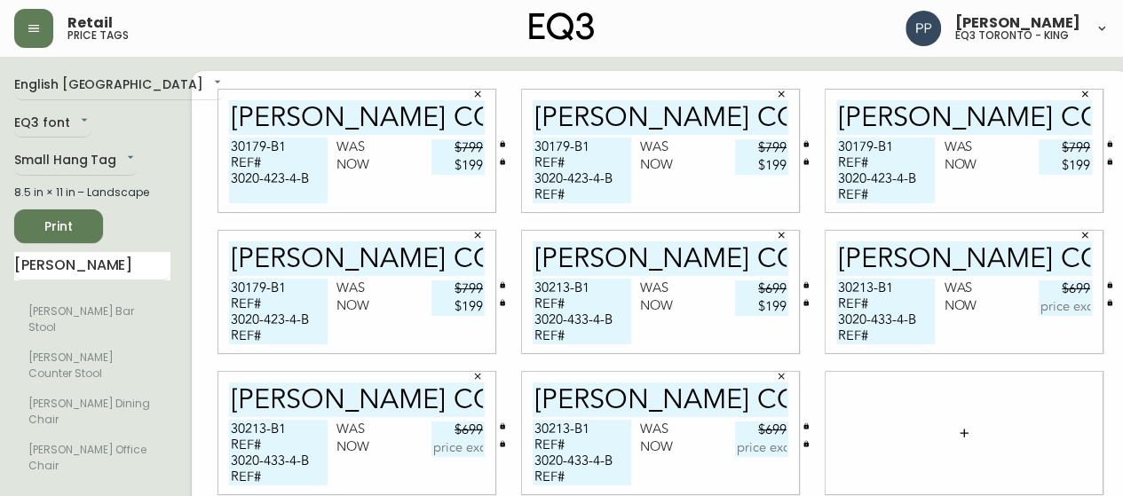
type input "$199"
click at [1043, 305] on input "text" at bounding box center [1065, 307] width 53 height 18
type input "$199"
click at [434, 452] on input "text" at bounding box center [458, 449] width 53 height 18
type input "$199"
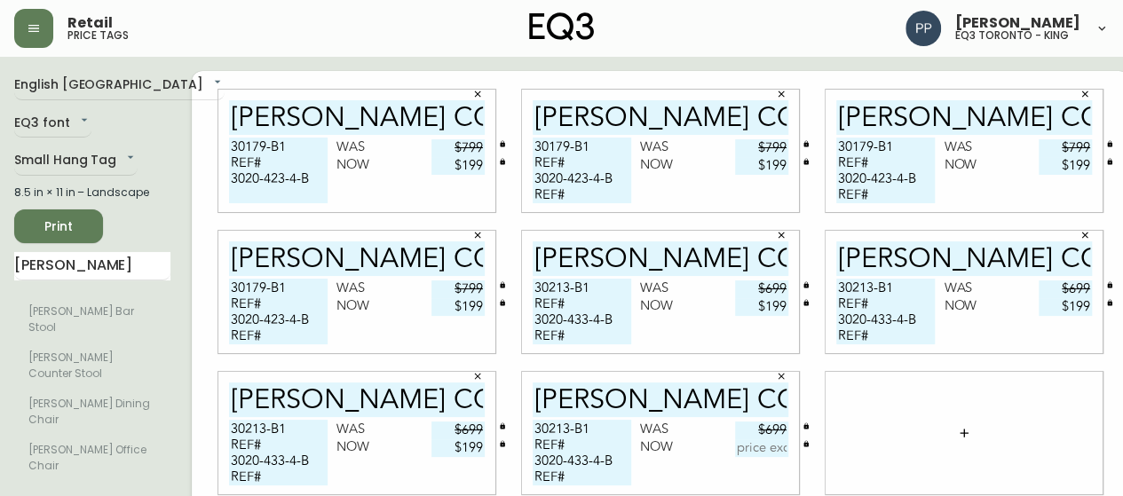
click at [757, 452] on input "text" at bounding box center [761, 449] width 53 height 18
type input "$199"
click at [851, 31] on div "Retail price tags Pilar Pacheco eq3 toronto - king" at bounding box center [561, 28] width 1095 height 57
drag, startPoint x: 278, startPoint y: 125, endPoint x: 392, endPoint y: 84, distance: 121.6
click at [389, 85] on div "nixon counter 30179-B1 REF# 3020-423-4-B Was $799 Now $199" at bounding box center [357, 151] width 304 height 141
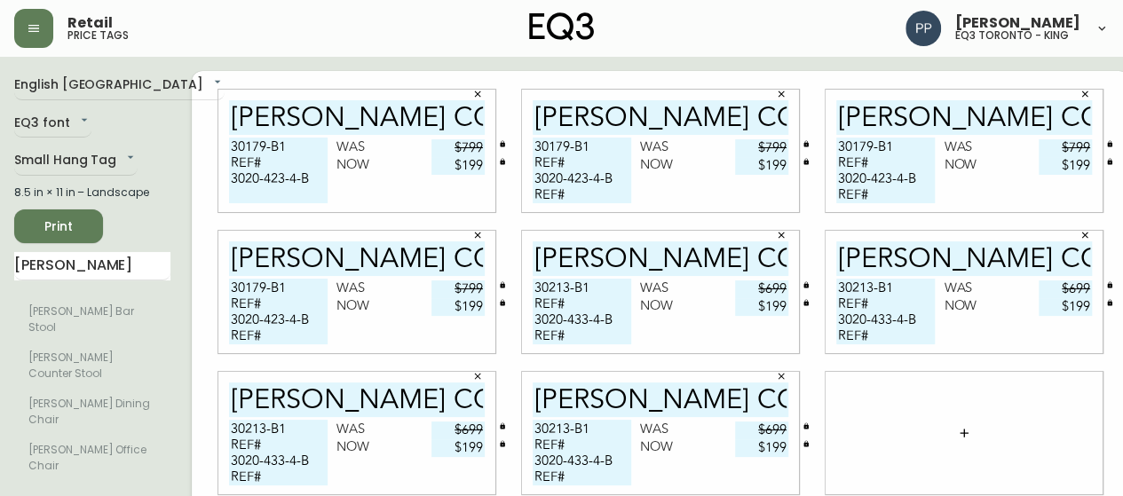
click at [386, 168] on div "Now" at bounding box center [384, 166] width 95 height 18
drag, startPoint x: 291, startPoint y: 149, endPoint x: 202, endPoint y: 145, distance: 89.8
click at [218, 147] on div "nixon counter 30179-B1 REF# 3020-423-4-B Was $799 Now $199" at bounding box center [356, 151] width 277 height 123
click at [899, 411] on div at bounding box center [964, 433] width 277 height 123
click at [269, 166] on textarea "30179-B1 REF# 3020-423-4-B" at bounding box center [278, 171] width 99 height 66
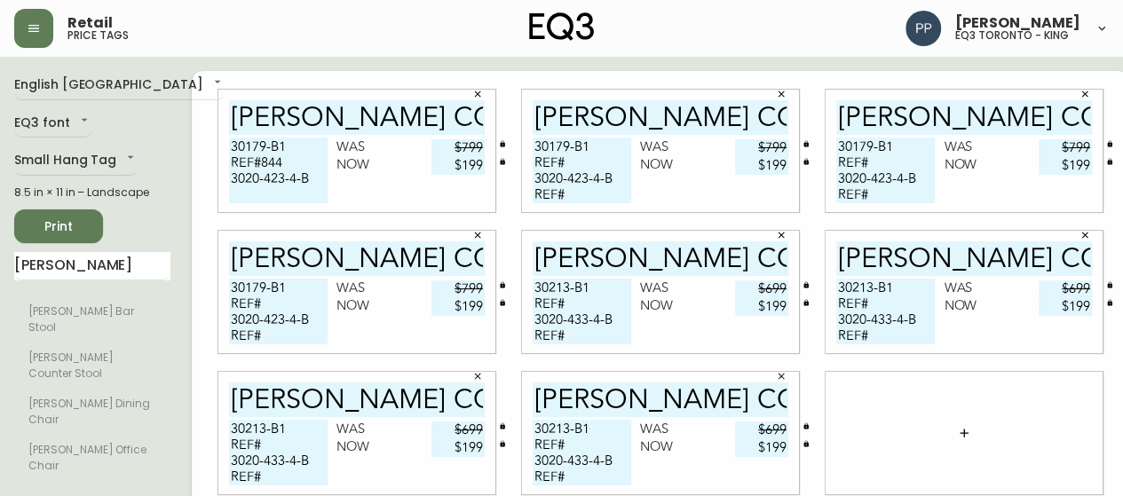
type textarea "30179-B1 REF#844 3020-423-4-B"
click at [883, 398] on div at bounding box center [964, 433] width 277 height 123
click at [579, 162] on textarea "30179-B1 REF# 3020-423-4-B REF#" at bounding box center [582, 171] width 99 height 66
type textarea "30179-B1 REF#845 3020-423-4-B REF#"
click at [841, 392] on div at bounding box center [964, 433] width 277 height 123
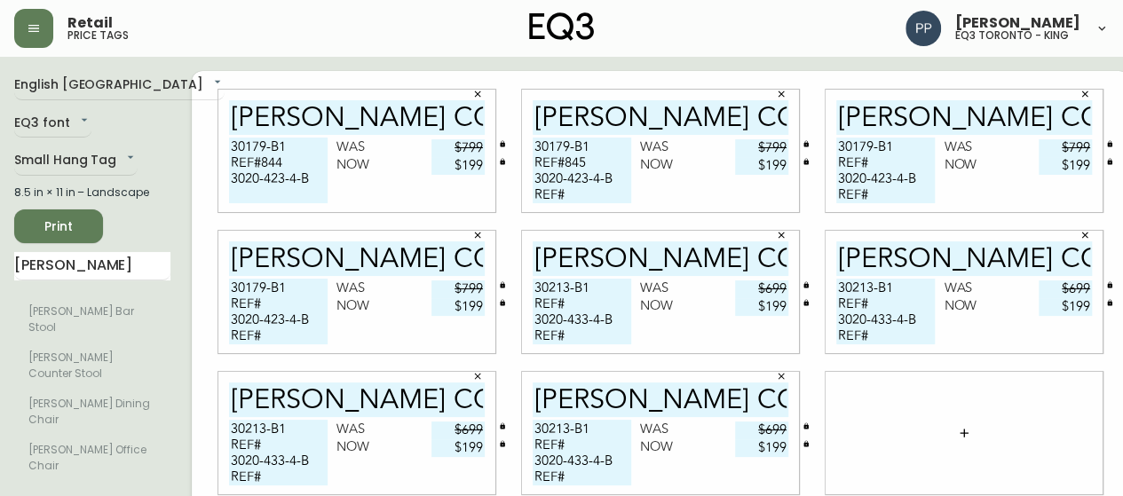
click at [968, 360] on div "oles counter 30213-B1 REF# 3020-433-4-B REF# Was $699 Now $199" at bounding box center [964, 292] width 304 height 141
click at [875, 164] on textarea "30179-B1 REF# 3020-423-4-B REF#" at bounding box center [885, 171] width 99 height 66
type textarea "30179-B1 REF#846 3020-423-4-B REF#"
click at [961, 377] on div at bounding box center [964, 433] width 277 height 123
click at [261, 306] on textarea "30179-B1 REF# 3020-423-4-B REF#" at bounding box center [278, 312] width 99 height 66
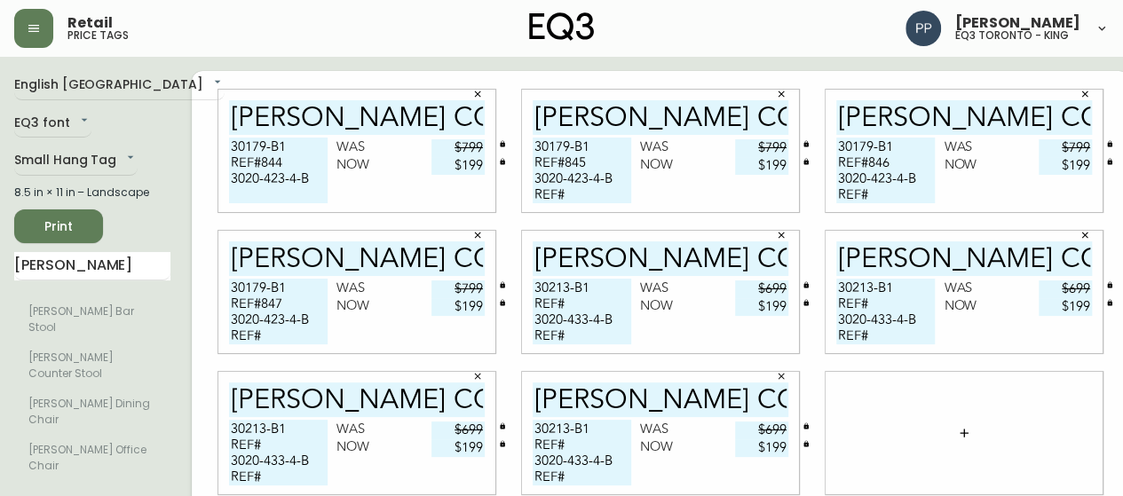
type textarea "30179-B1 REF#847 3020-423-4-B REF#"
click at [874, 419] on div at bounding box center [964, 433] width 277 height 123
drag, startPoint x: 541, startPoint y: 191, endPoint x: 514, endPoint y: 200, distance: 28.1
click at [533, 200] on textarea "30179-B1 REF#845 3020-423-4-B REF#" at bounding box center [582, 171] width 99 height 66
click at [296, 178] on textarea "30179-B1 REF#844 3020-423-4-B" at bounding box center [278, 171] width 99 height 66
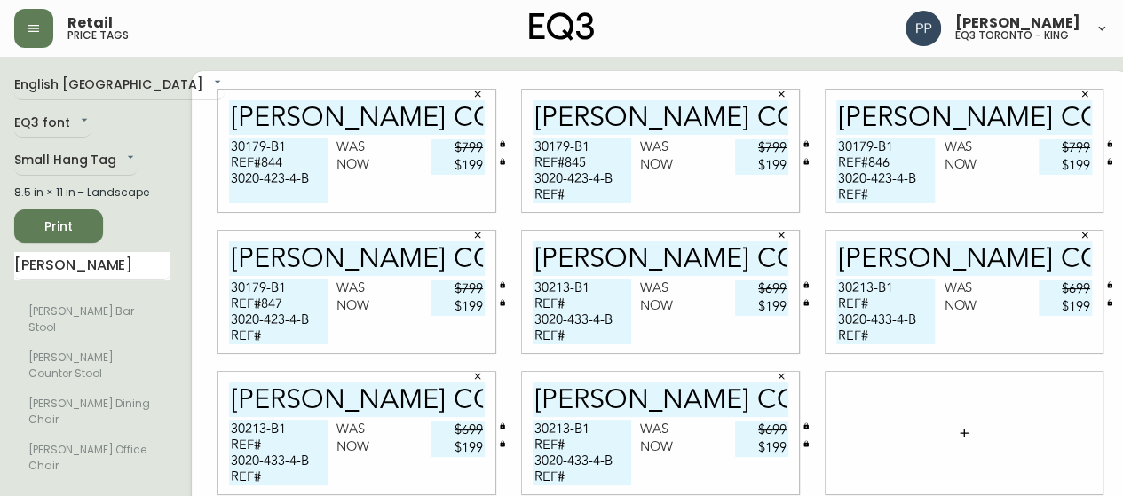
paste textarea "REF#"
drag, startPoint x: 290, startPoint y: 177, endPoint x: 197, endPoint y: 178, distance: 93.2
click at [218, 178] on div "nixon counter 30179-B1 REF#844 3020-423-4-B REF# Was $799 Now $199" at bounding box center [356, 151] width 277 height 123
click at [840, 399] on div at bounding box center [964, 433] width 277 height 123
click at [282, 196] on textarea "30179-B1 REF#844 3020-423-4-B REF#" at bounding box center [278, 171] width 99 height 66
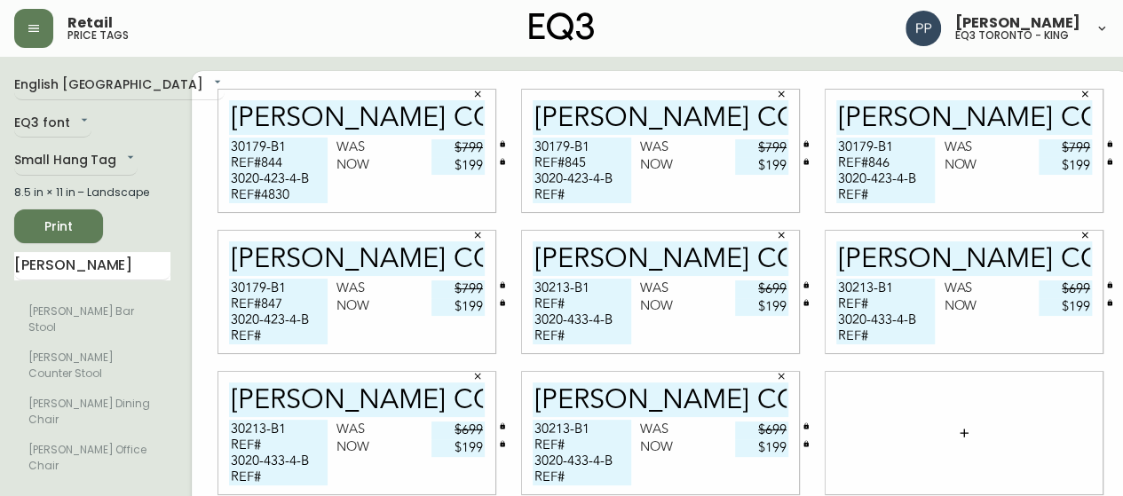
type textarea "30179-B1 REF#844 3020-423-4-B REF#4830"
click at [895, 371] on div at bounding box center [964, 433] width 304 height 141
drag, startPoint x: 607, startPoint y: 179, endPoint x: 527, endPoint y: 180, distance: 79.9
click at [533, 182] on textarea "30179-B1 REF#845 3020-423-4-B REF#" at bounding box center [582, 171] width 99 height 66
click at [625, 194] on div "30179-B1 REF#845 3020-423-4-B REF# Was $799 Now $199" at bounding box center [661, 175] width 256 height 75
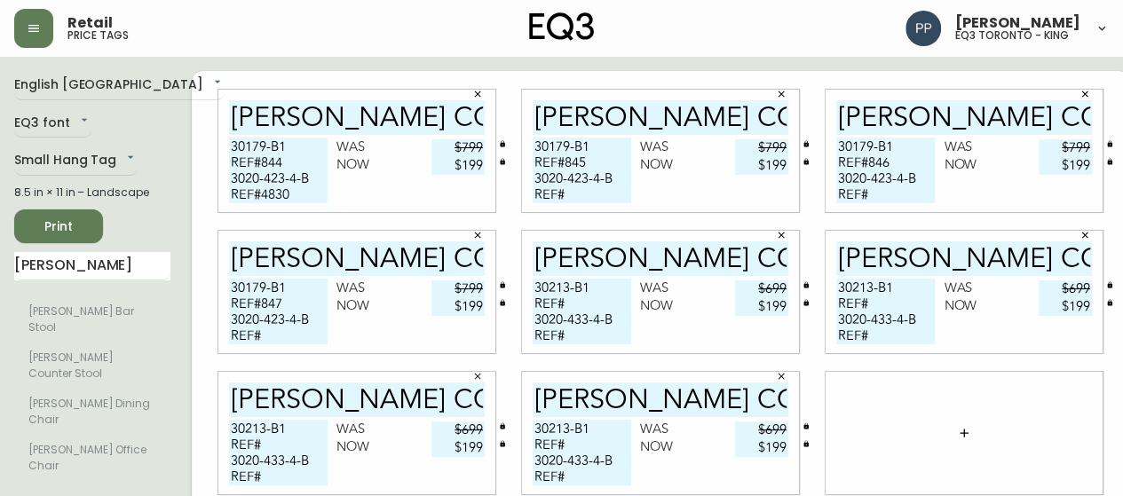
drag, startPoint x: 918, startPoint y: 415, endPoint x: 899, endPoint y: 383, distance: 37.0
click at [918, 415] on div at bounding box center [964, 433] width 277 height 123
click at [594, 195] on textarea "30179-B1 REF#845 3020-423-4-B REF#" at bounding box center [582, 171] width 99 height 66
type textarea "30179-B1 REF#845 3020-423-4-B REF#4831"
click at [902, 434] on div at bounding box center [964, 433] width 277 height 123
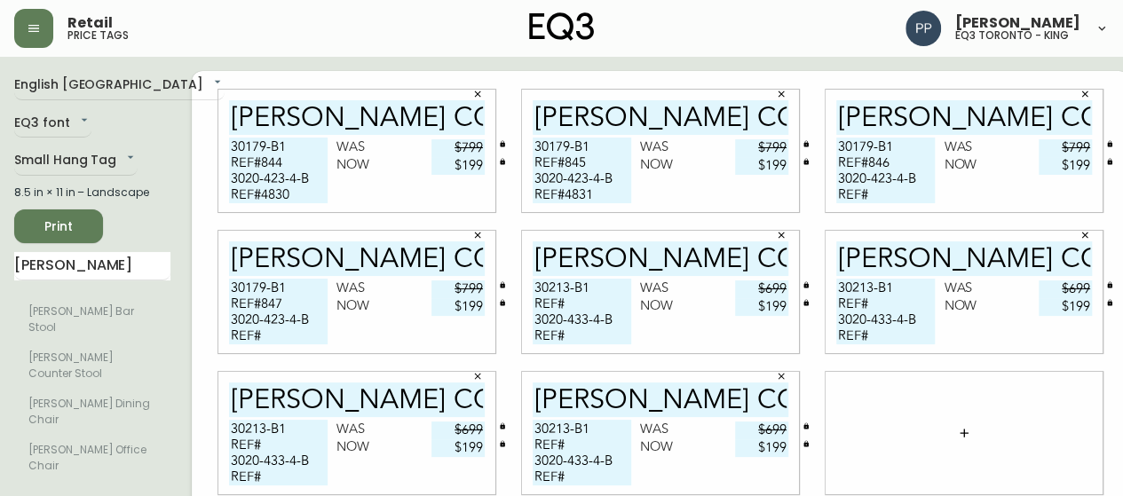
click at [916, 421] on div at bounding box center [964, 433] width 277 height 123
click at [858, 194] on textarea "30179-B1 REF#846 3020-423-4-B REF#" at bounding box center [885, 171] width 99 height 66
type textarea "30179-B1 REF#846 3020-423-4-B REF#5027"
click at [861, 431] on div at bounding box center [964, 433] width 277 height 123
click at [277, 330] on textarea "30179-B1 REF#847 3020-423-4-B REF#" at bounding box center [278, 312] width 99 height 66
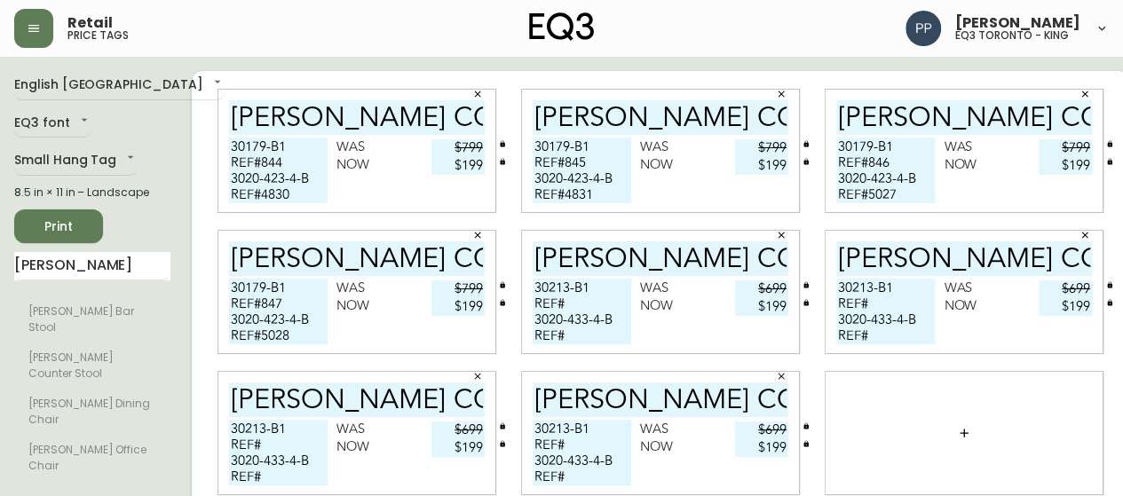
type textarea "30179-B1 REF#847 3020-423-4-B REF#5028"
click at [834, 26] on div "Retail price tags Pilar Pacheco eq3 toronto - king" at bounding box center [561, 28] width 1095 height 57
drag, startPoint x: 580, startPoint y: 292, endPoint x: 513, endPoint y: 284, distance: 67.1
click at [533, 284] on textarea "30213-B1 REF# 3020-433-4-B REF#" at bounding box center [582, 312] width 99 height 66
click at [555, 307] on textarea "30213-B1 REF# 3020-433-4-B REF#" at bounding box center [582, 312] width 99 height 66
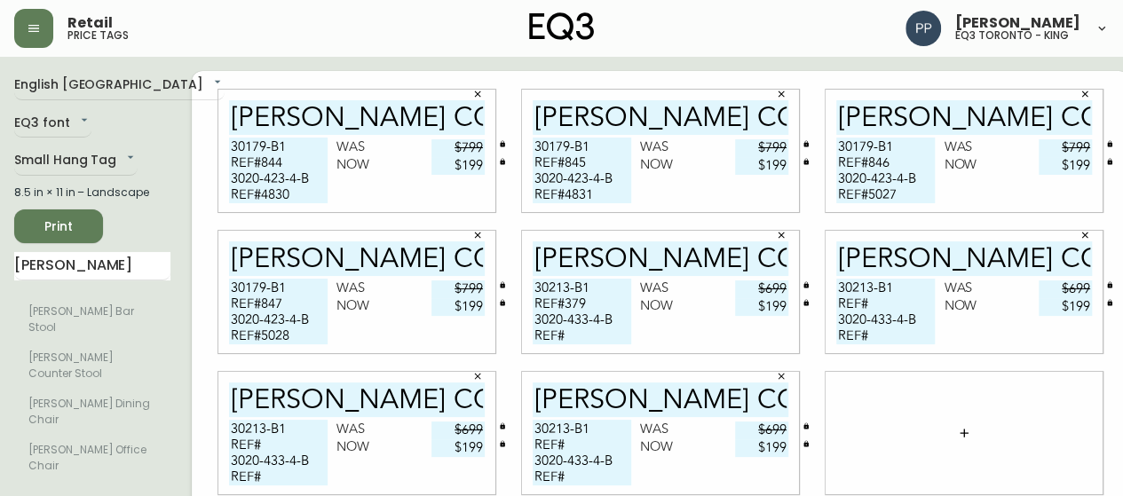
type textarea "30213-B1 REF#379 3020-433-4-B REF#"
drag, startPoint x: 897, startPoint y: 431, endPoint x: 893, endPoint y: 422, distance: 9.6
click at [897, 431] on div at bounding box center [964, 433] width 277 height 123
click at [878, 307] on textarea "30213-B1 REF# 3020-433-4-B REF#" at bounding box center [885, 312] width 99 height 66
type textarea "30213-B1 REF#380 3020-433-4-B REF#"
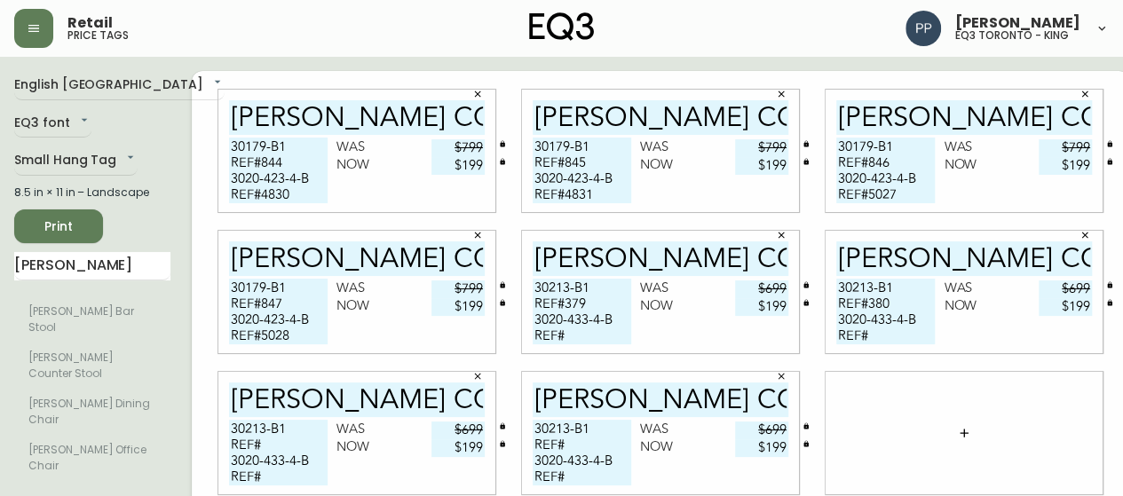
click at [899, 468] on div at bounding box center [964, 433] width 277 height 123
click at [902, 397] on div at bounding box center [964, 433] width 277 height 123
click at [254, 441] on textarea "30213-B1 REF# 3020-433-4-B REF#" at bounding box center [278, 453] width 99 height 66
type textarea "30213-B1 REF#381 3020-433-4-B REF#"
click at [968, 406] on div at bounding box center [964, 433] width 277 height 123
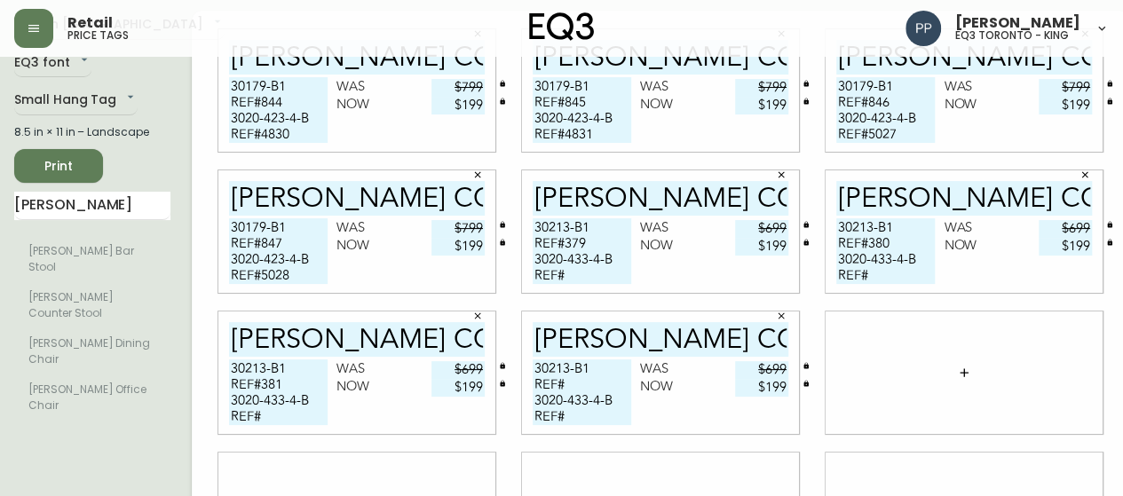
scroll to position [89, 0]
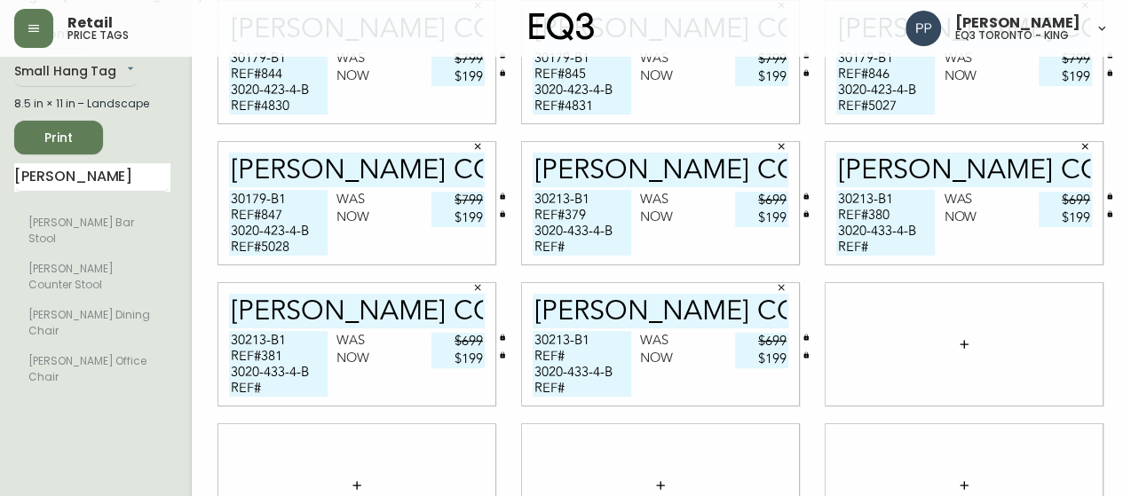
click at [907, 391] on div at bounding box center [964, 344] width 277 height 123
click at [564, 360] on textarea "30213-B1 REF# 3020-433-4-B REF#" at bounding box center [582, 364] width 99 height 66
type textarea "30213-B1 REF#382 3020-433-4-B REF#"
drag, startPoint x: 600, startPoint y: 234, endPoint x: 504, endPoint y: 234, distance: 95.9
click at [522, 234] on div "oles counter 30213-B1 REF#379 3020-433-4-B REF# Was $699 Now $199" at bounding box center [660, 203] width 277 height 123
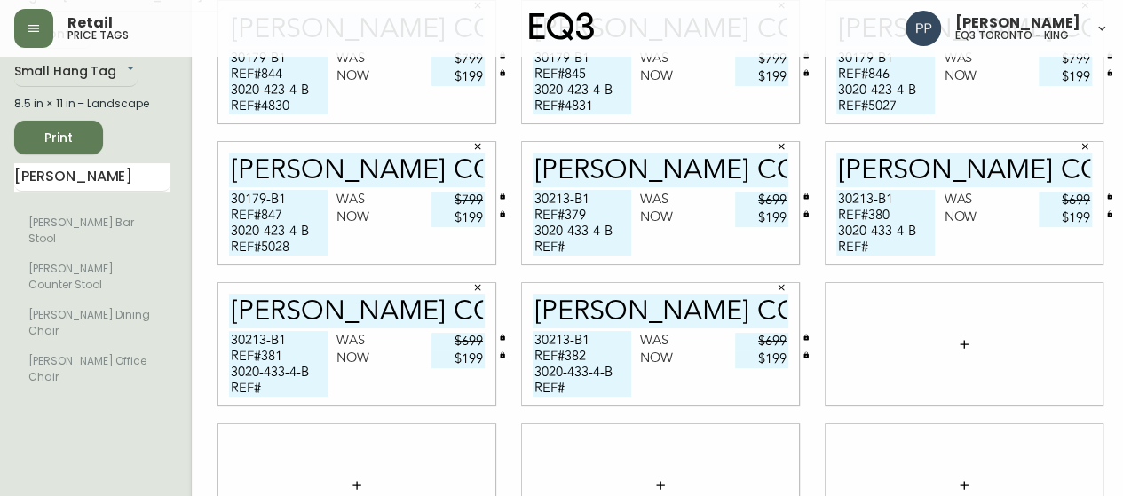
click at [923, 335] on div at bounding box center [964, 344] width 277 height 123
click at [574, 241] on textarea "30213-B1 REF#379 3020-433-4-B REF#" at bounding box center [582, 223] width 99 height 66
type textarea "30213-B1 REF#379 3020-433-4-B REF#1827"
click at [875, 375] on div at bounding box center [964, 344] width 277 height 123
click at [875, 250] on textarea "30213-B1 REF#380 3020-433-4-B REF#" at bounding box center [885, 223] width 99 height 66
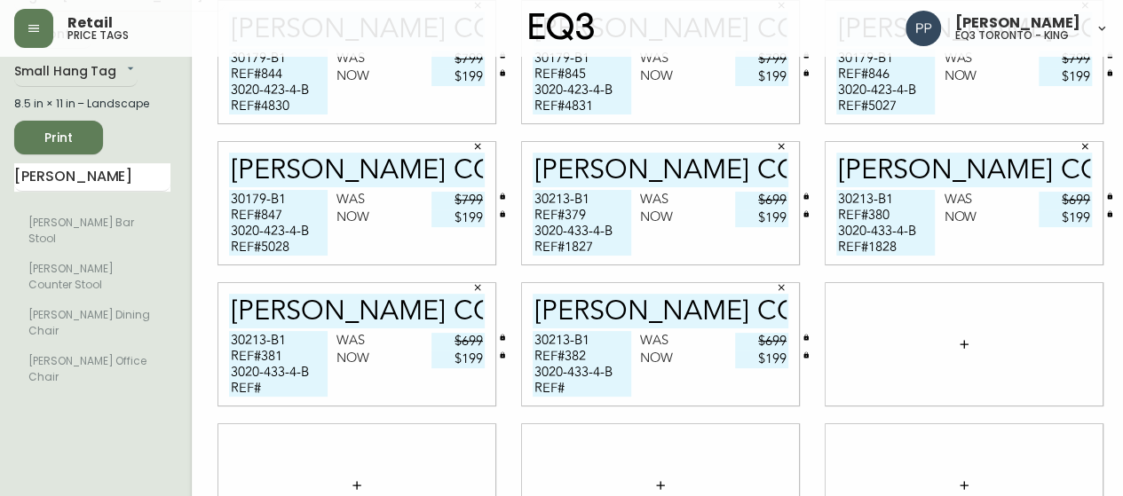
type textarea "30213-B1 REF#380 3020-433-4-B REF#1828"
click at [859, 328] on div at bounding box center [964, 344] width 277 height 123
drag, startPoint x: 305, startPoint y: 372, endPoint x: 207, endPoint y: 374, distance: 98.6
click at [218, 374] on div "oles counter 30213-B1 REF#381 3020-433-4-B REF# Was $699 Now $199" at bounding box center [356, 344] width 277 height 123
click at [848, 367] on div at bounding box center [964, 344] width 277 height 123
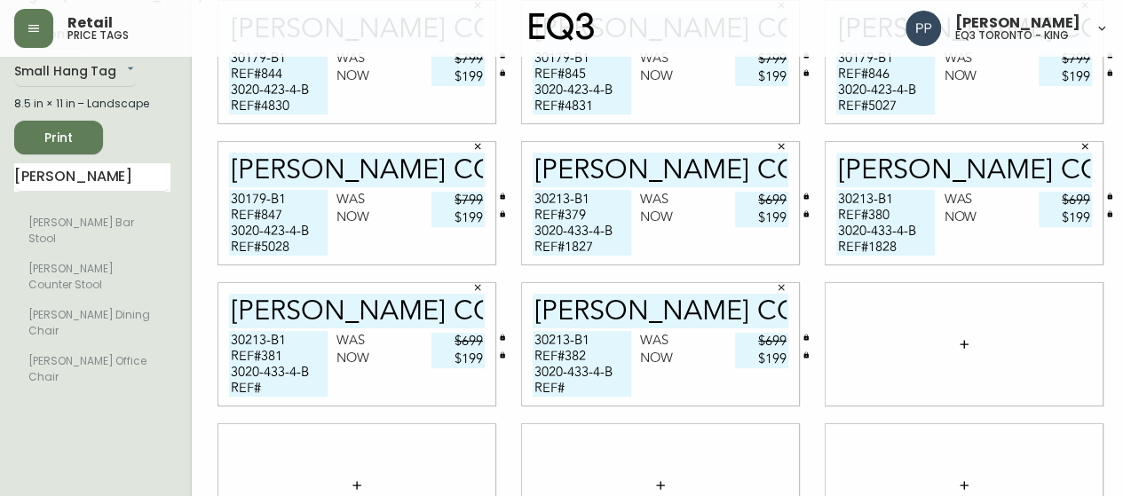
click at [260, 388] on textarea "30213-B1 REF#381 3020-433-4-B REF#" at bounding box center [278, 364] width 99 height 66
type textarea "30213-B1 REF#381 3020-433-4-B REF#1829"
click at [826, 321] on div at bounding box center [964, 344] width 277 height 123
click at [909, 363] on div at bounding box center [964, 344] width 277 height 123
click at [572, 390] on textarea "30213-B1 REF#382 3020-433-4-B REF#" at bounding box center [582, 364] width 99 height 66
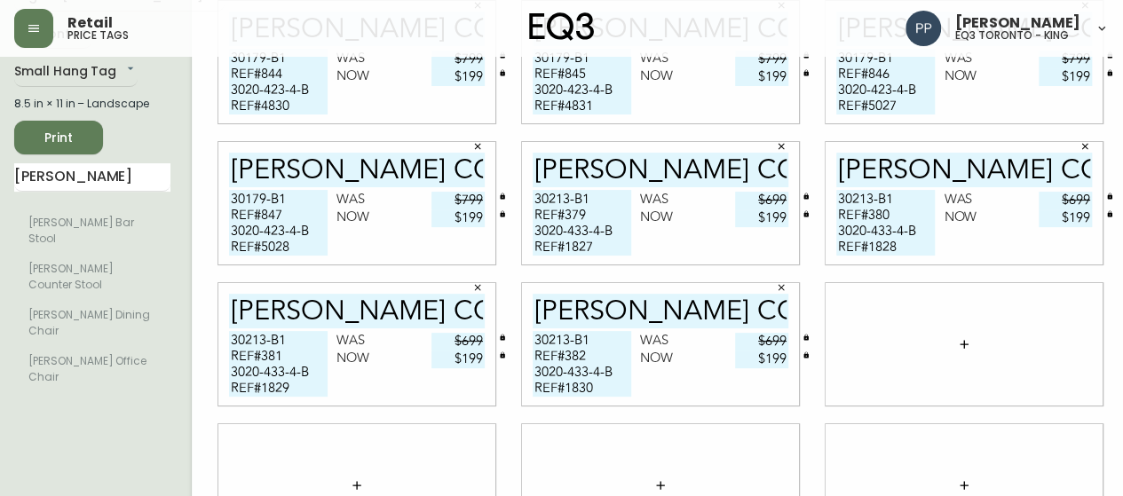
type textarea "30213-B1 REF#382 3020-433-4-B REF#1830"
click at [895, 322] on div at bounding box center [964, 344] width 277 height 123
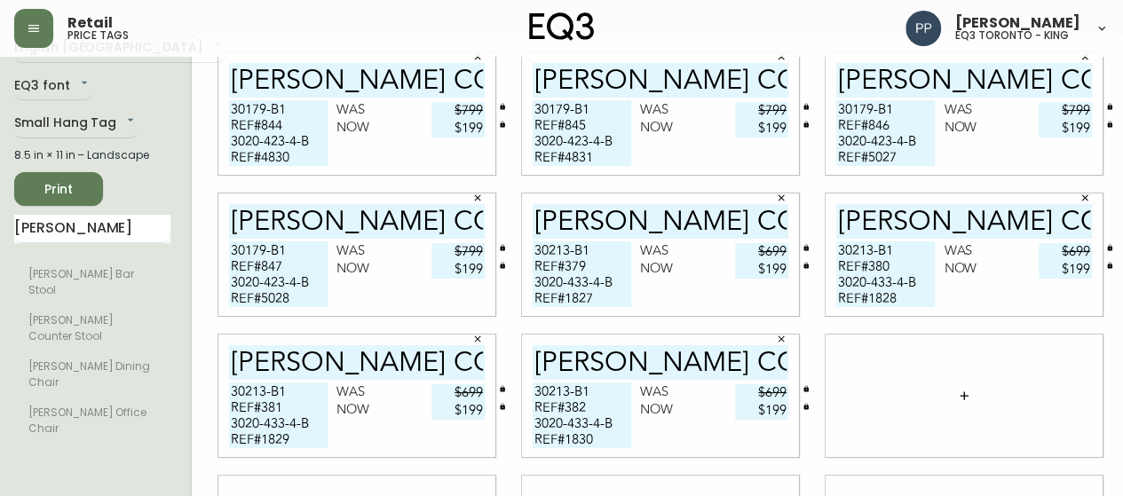
scroll to position [0, 0]
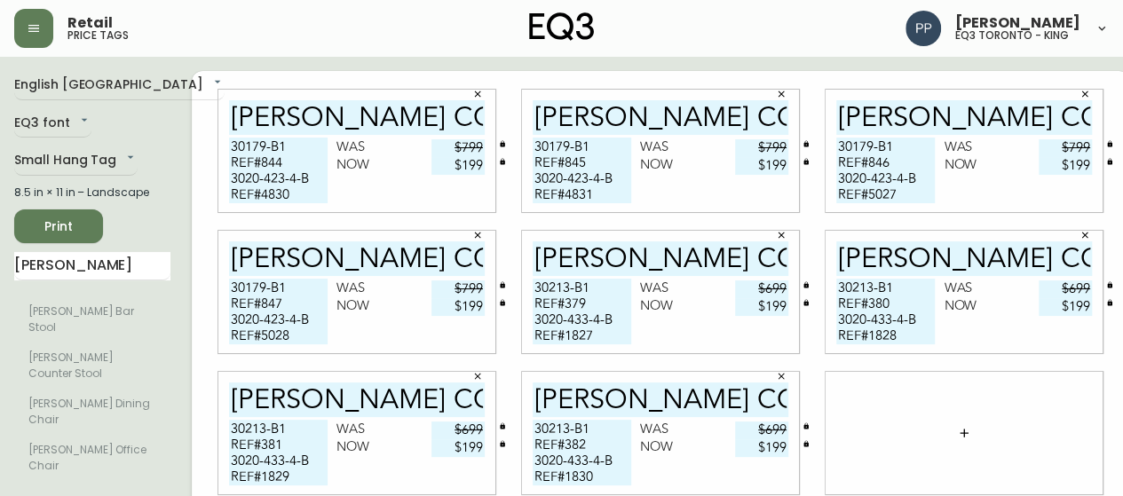
click at [53, 222] on span "Print" at bounding box center [58, 227] width 60 height 22
click at [103, 166] on body "Retail price tags Pilar Pacheco eq3 toronto - king English Canada en_CA EQ3 fon…" at bounding box center [561, 398] width 1123 height 796
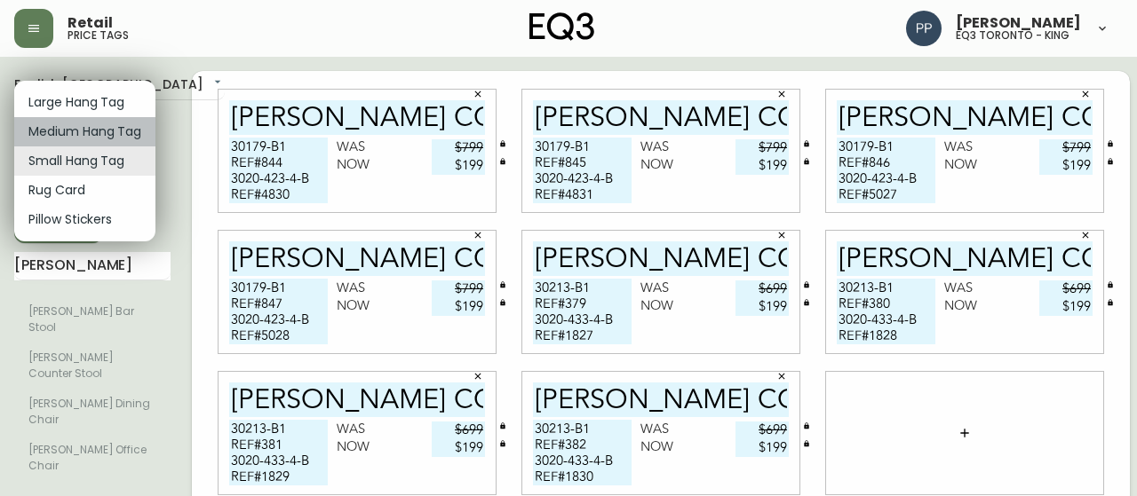
click at [117, 126] on li "Medium Hang Tag" at bounding box center [84, 131] width 141 height 29
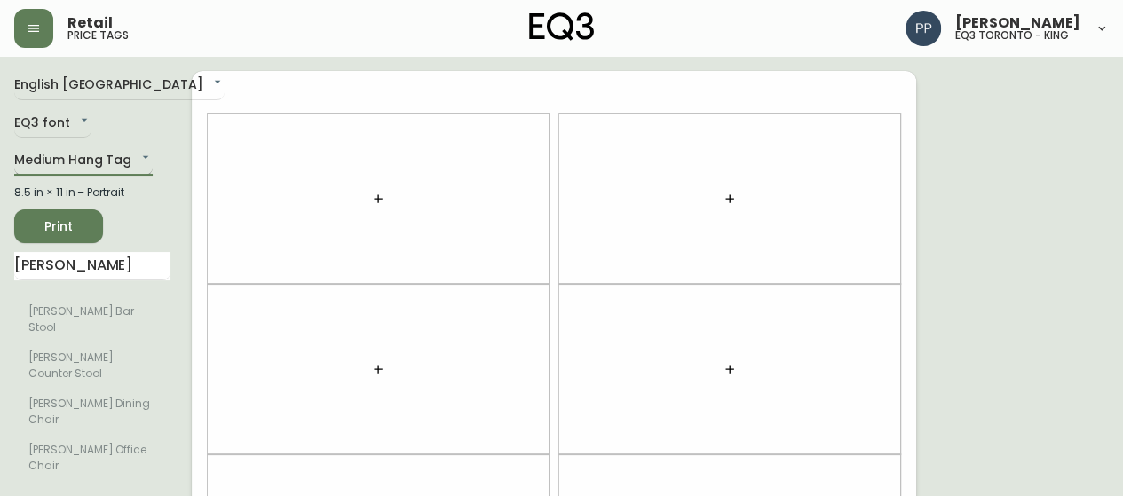
click at [119, 150] on body "Retail price tags Pilar Pacheco eq3 toronto - king English Canada en_CA EQ3 fon…" at bounding box center [561, 504] width 1123 height 1009
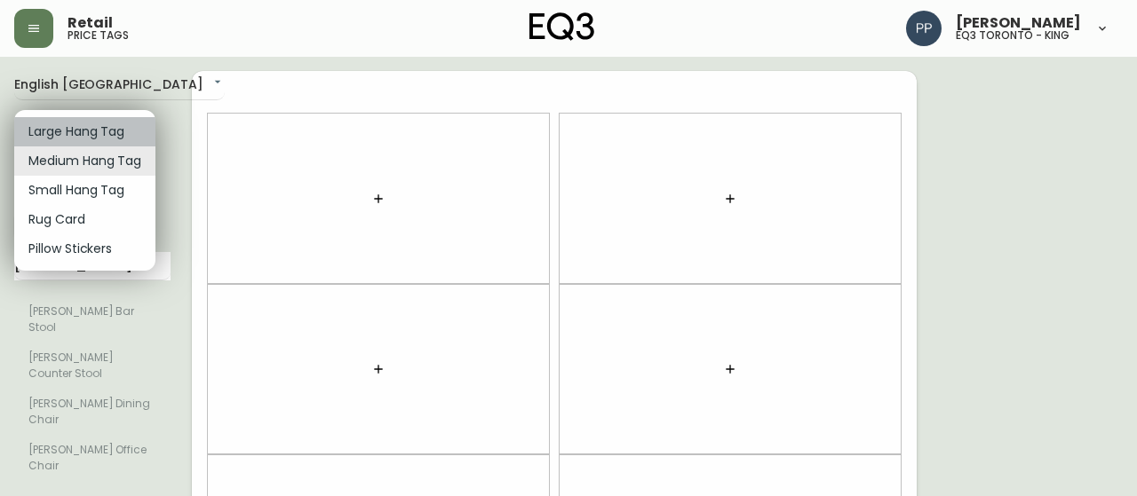
click at [119, 130] on li "Large Hang Tag" at bounding box center [84, 131] width 141 height 29
type input "large"
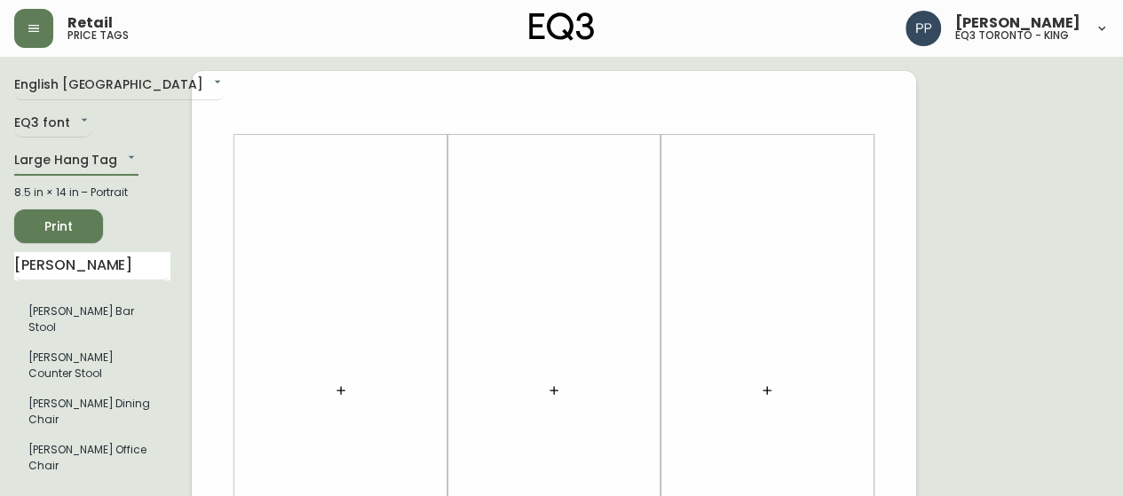
click at [352, 390] on button "button" at bounding box center [341, 391] width 36 height 36
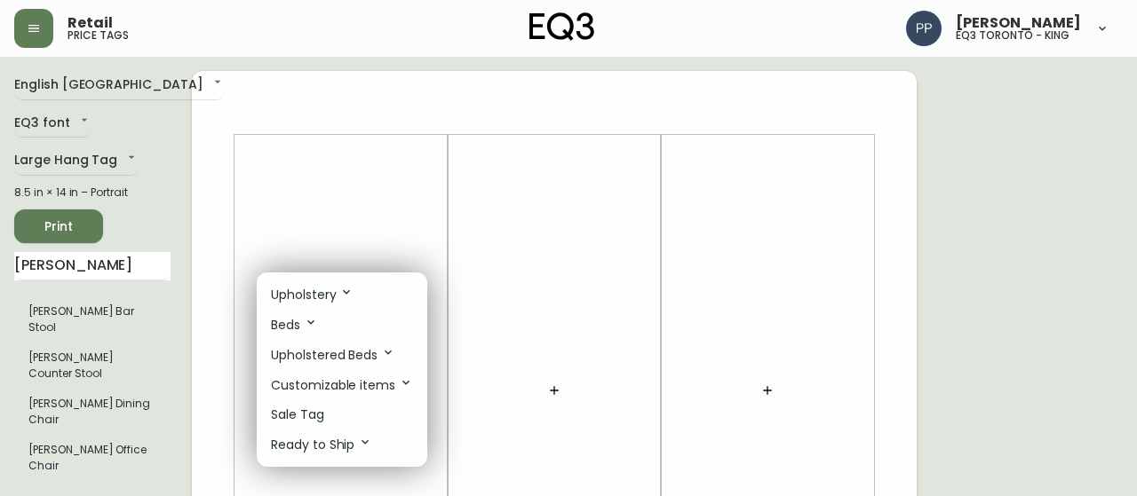
click at [337, 408] on li "Sale Tag" at bounding box center [342, 414] width 170 height 29
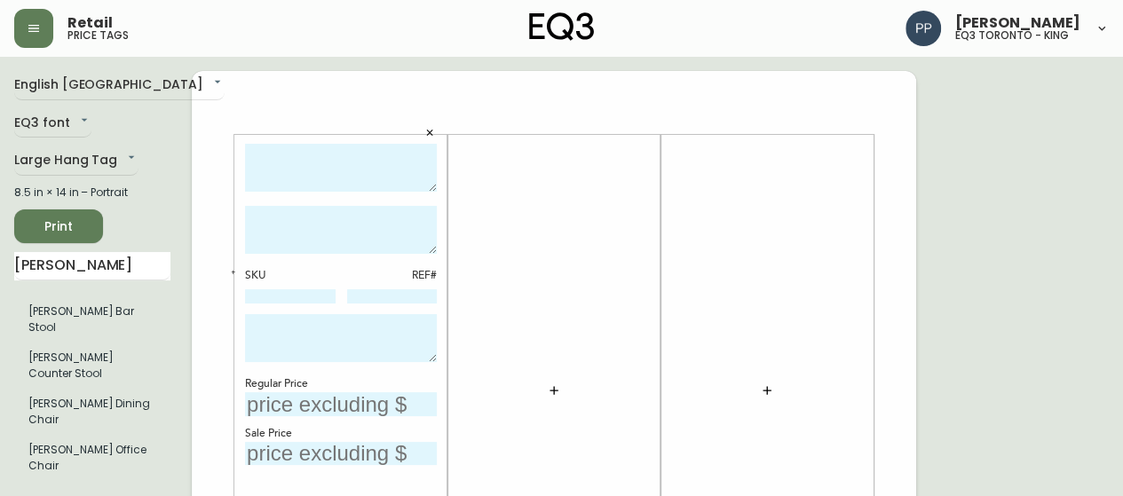
click at [535, 397] on div at bounding box center [554, 391] width 192 height 495
click at [546, 391] on button "button" at bounding box center [554, 391] width 36 height 36
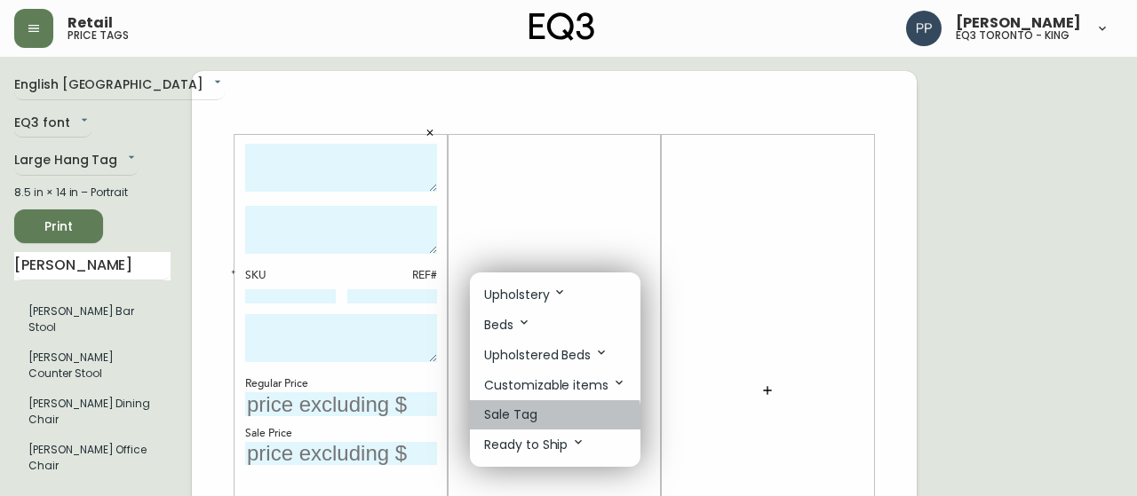
click at [539, 418] on li "Sale Tag" at bounding box center [555, 414] width 170 height 29
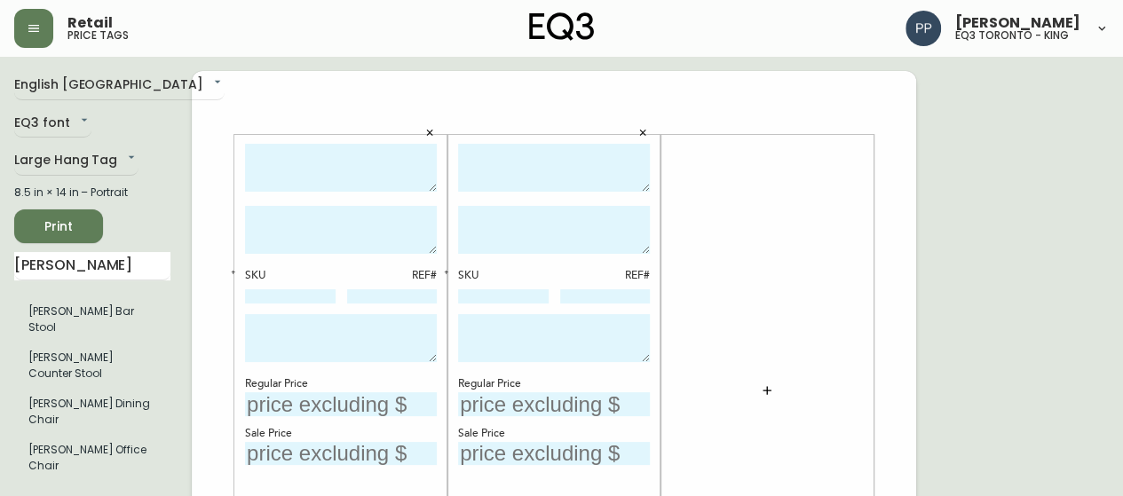
click at [770, 390] on icon "button" at bounding box center [767, 391] width 14 height 14
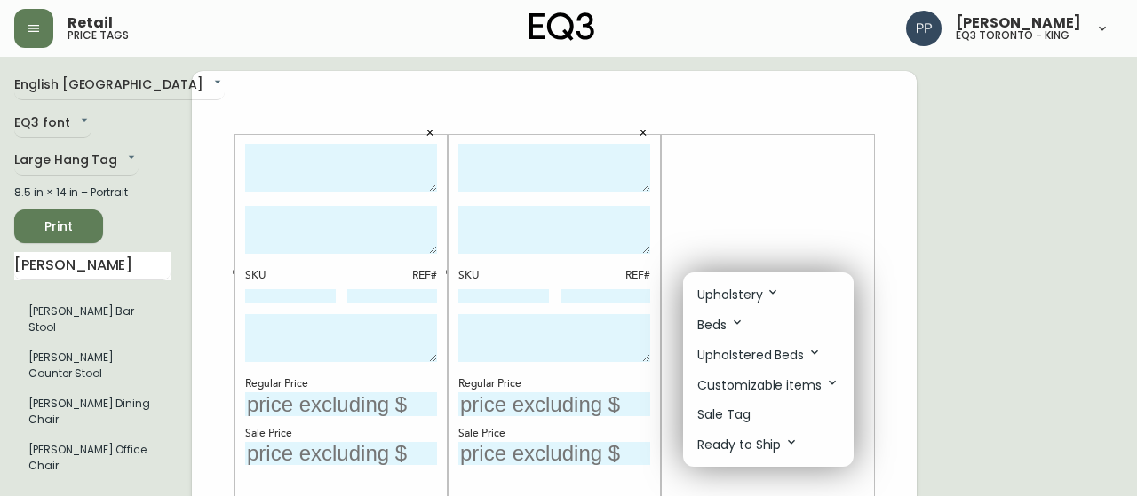
drag, startPoint x: 751, startPoint y: 413, endPoint x: 540, endPoint y: 211, distance: 292.0
click at [751, 411] on li "Sale Tag" at bounding box center [768, 414] width 170 height 29
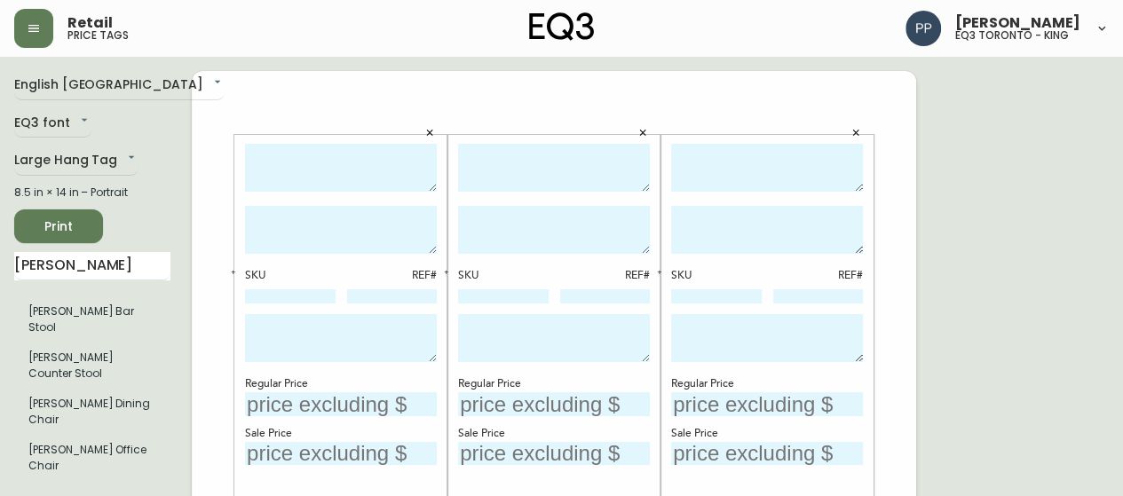
click at [353, 177] on textarea at bounding box center [341, 168] width 192 height 49
drag, startPoint x: 247, startPoint y: 157, endPoint x: 474, endPoint y: 261, distance: 249.9
type textarea "REVERIE LOW ARM CHAIR"
click at [533, 157] on textarea at bounding box center [554, 168] width 192 height 49
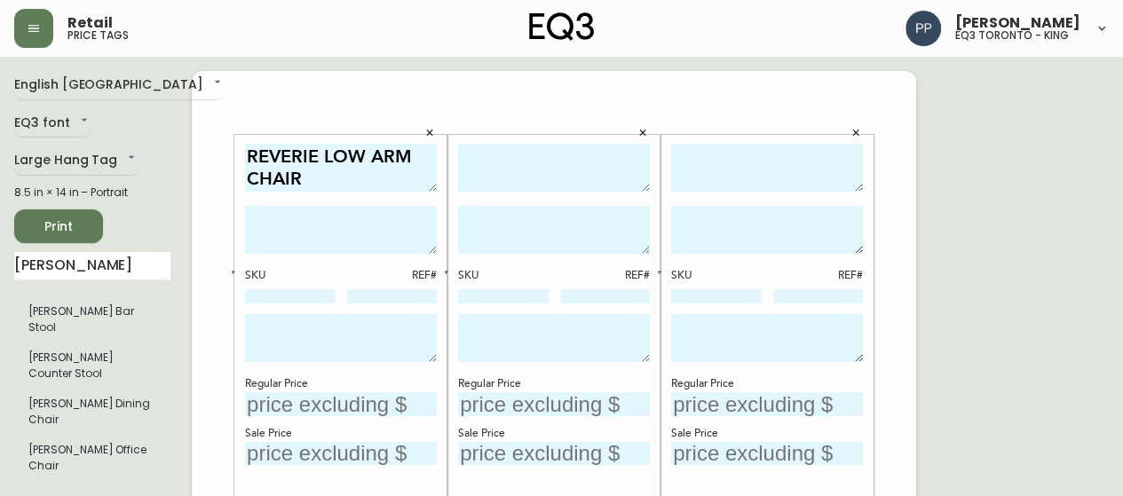
paste textarea "REVERIE LOW ARM CHAIR"
type textarea "REVERIE LOW ARM CHAIR"
drag, startPoint x: 765, startPoint y: 115, endPoint x: 769, endPoint y: 105, distance: 11.2
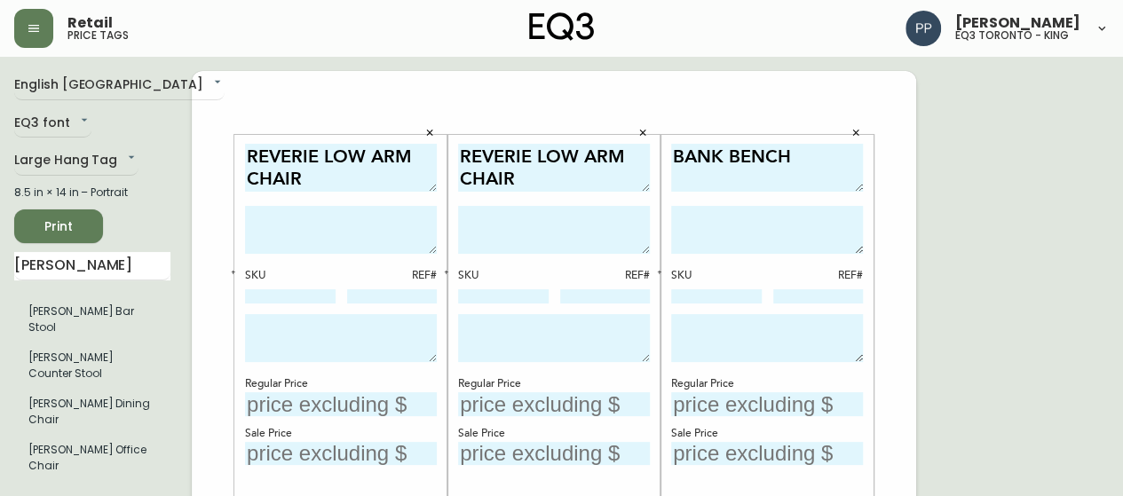
type textarea "BANK BENCH"
click at [368, 406] on input "text" at bounding box center [341, 404] width 192 height 24
type input "$1899"
click at [498, 402] on input "text" at bounding box center [554, 404] width 192 height 24
type input "$1899"
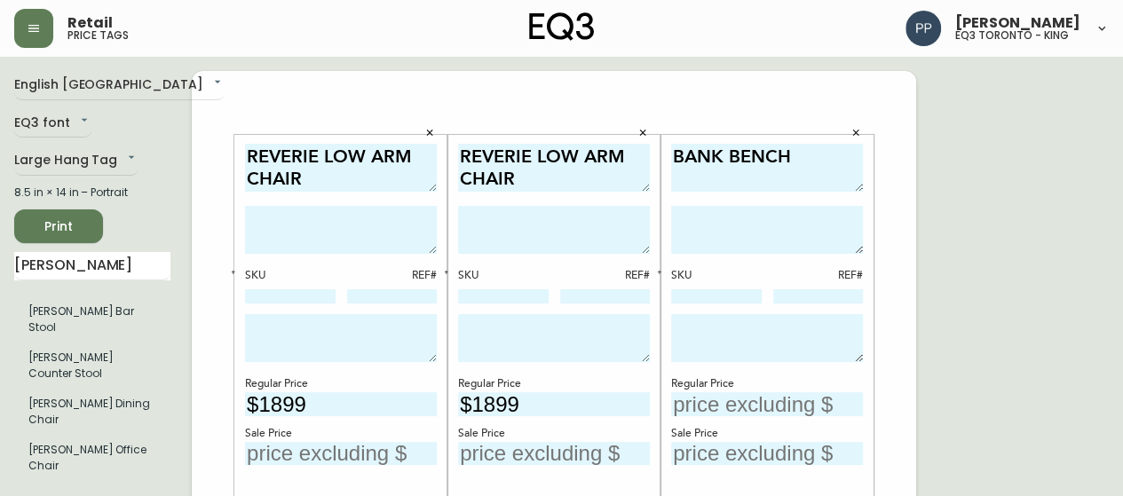
click at [737, 394] on input "text" at bounding box center [767, 404] width 192 height 24
type input "$849"
click at [327, 349] on textarea at bounding box center [341, 338] width 192 height 48
type textarea "AS IS - FINAL SALE"
click at [554, 353] on textarea at bounding box center [554, 338] width 192 height 48
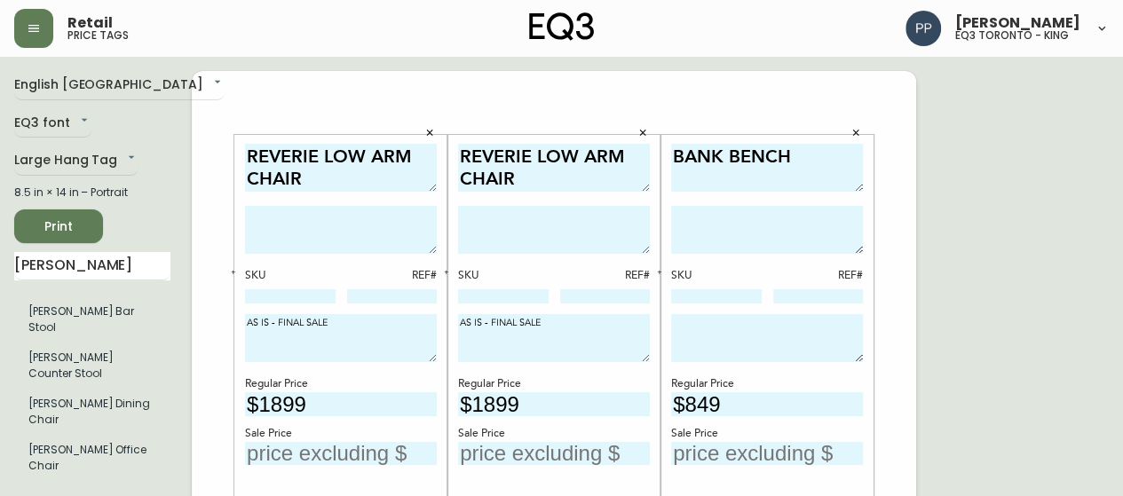
type textarea "AS IS - FINAL SALE"
click at [739, 328] on textarea at bounding box center [767, 338] width 192 height 48
type textarea "AS IS - FINALSALE"
click at [329, 232] on textarea at bounding box center [341, 230] width 192 height 48
type textarea "AS SHOWN IN LANA TAUPE"
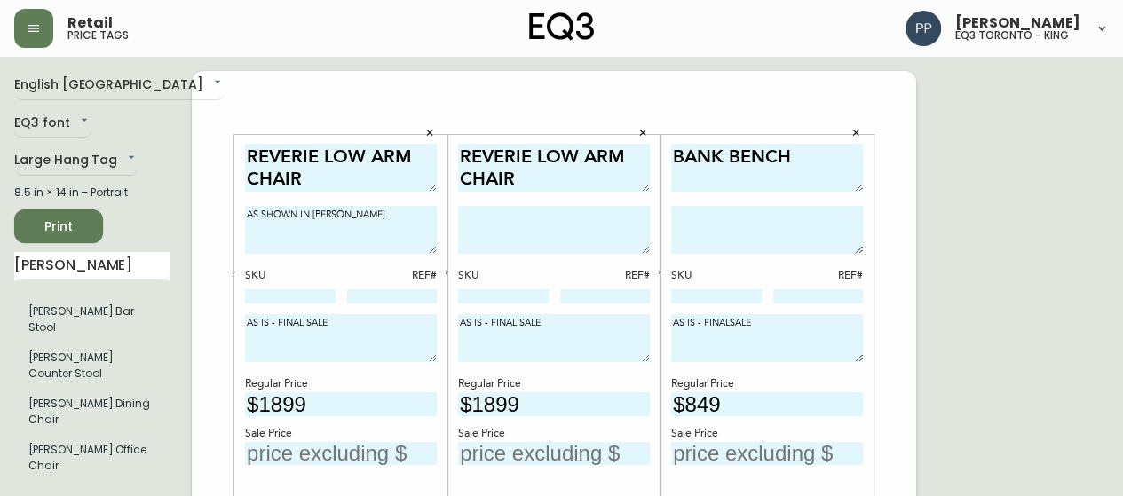
click at [524, 213] on textarea at bounding box center [554, 230] width 192 height 48
type textarea "AS SHOWN IN LANA TAUPE"
click at [717, 242] on textarea at bounding box center [767, 230] width 192 height 48
type textarea "AS SHOWN IN KEY LARGO ALMOND"
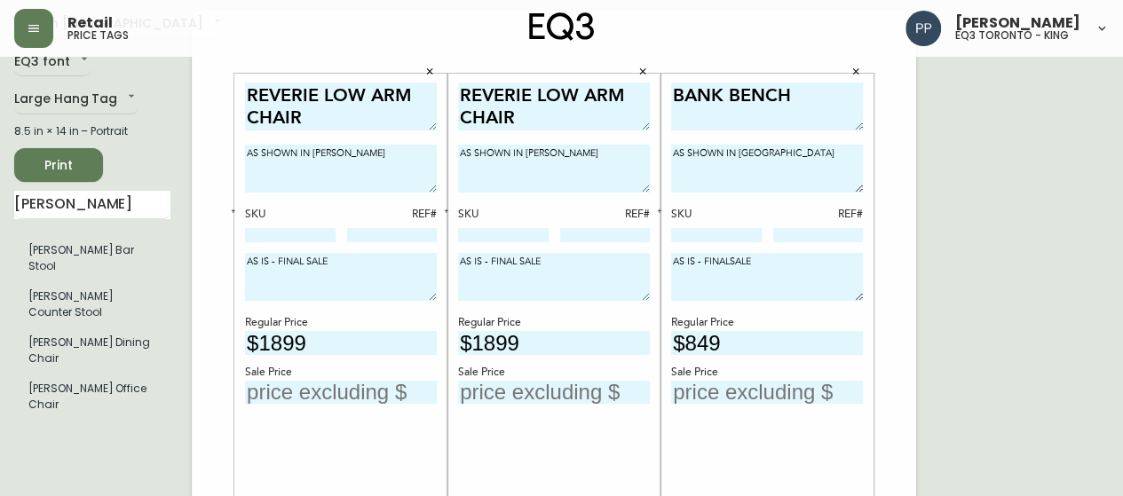
scroll to position [89, 0]
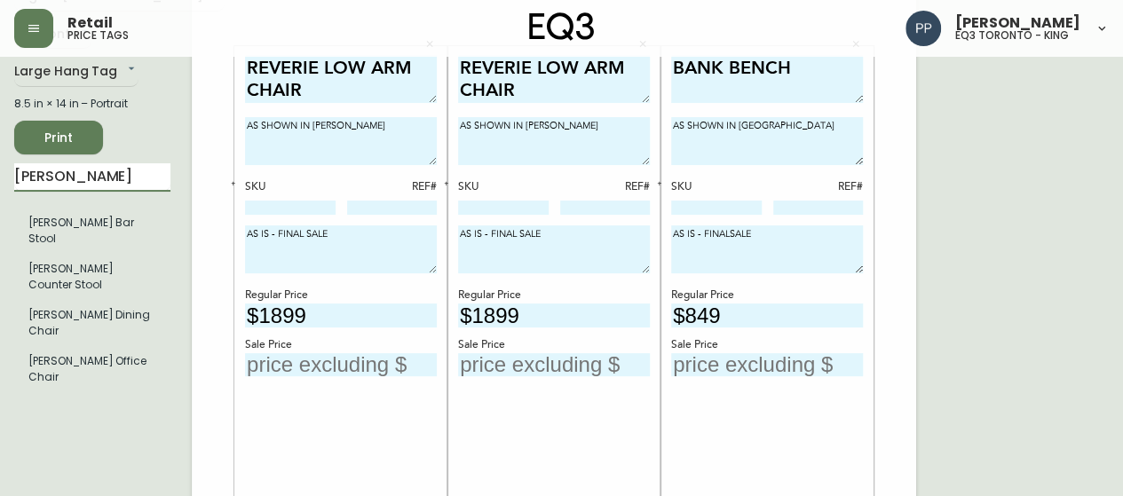
drag, startPoint x: 66, startPoint y: 194, endPoint x: 0, endPoint y: 198, distance: 65.8
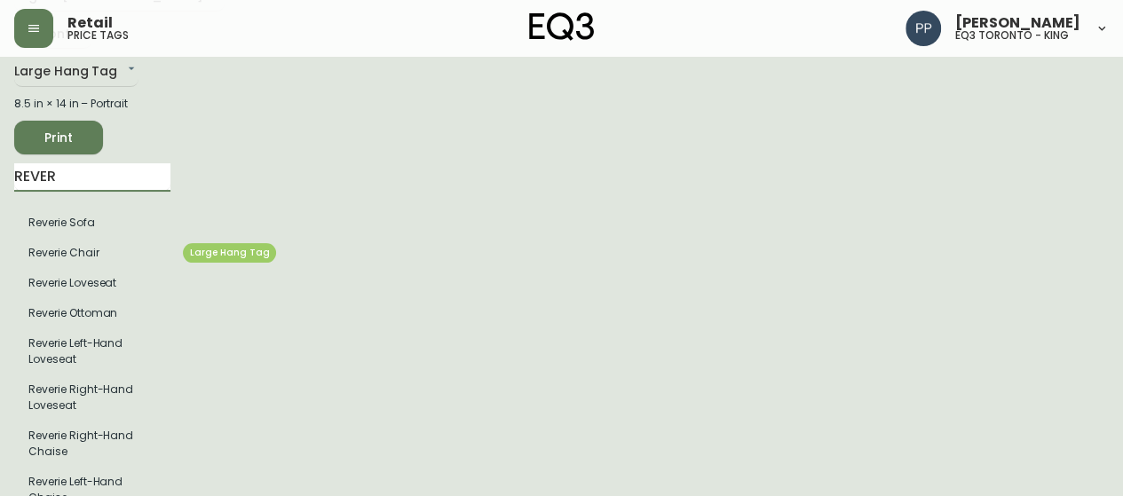
type input "REVER"
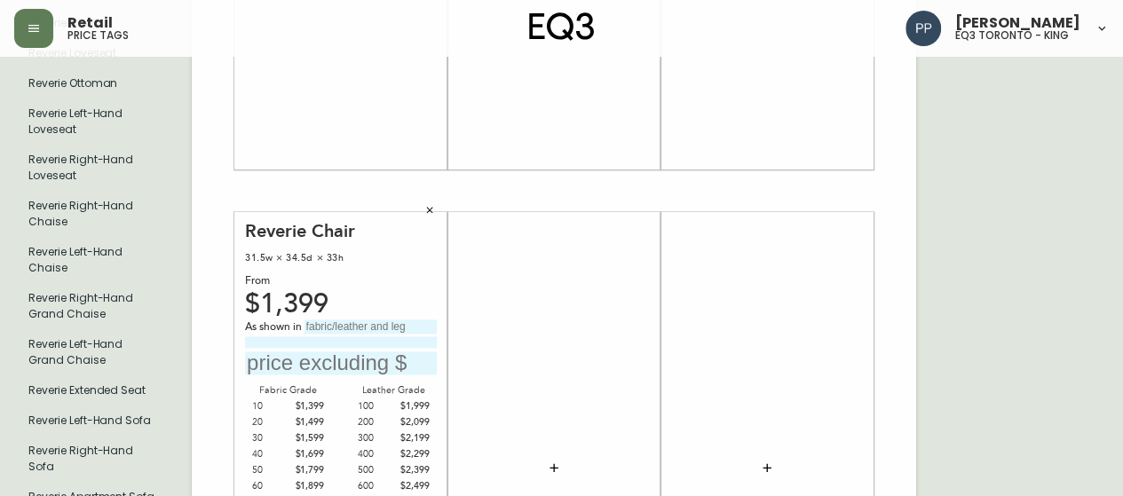
scroll to position [1066, 0]
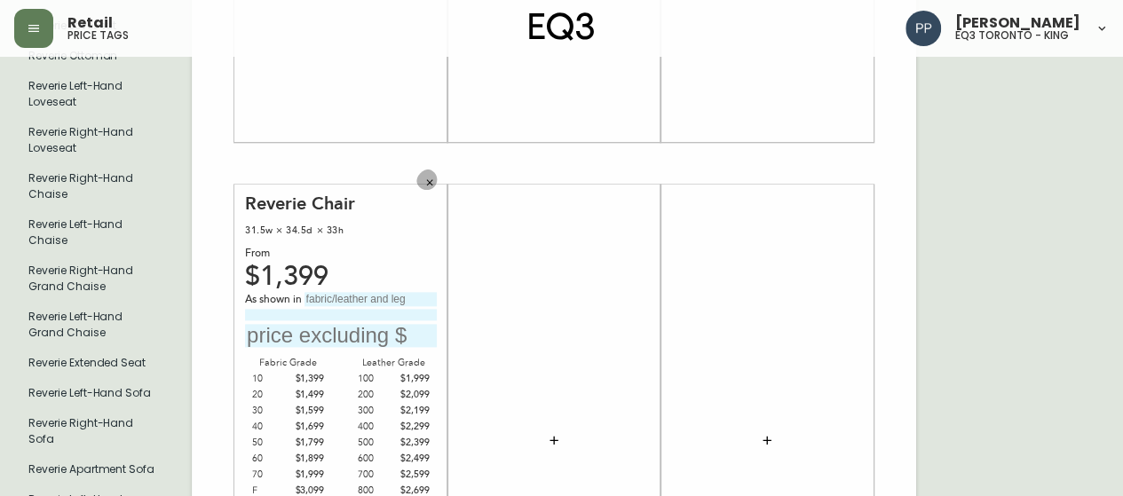
drag, startPoint x: 423, startPoint y: 178, endPoint x: 433, endPoint y: 180, distance: 10.8
click at [428, 180] on button "button" at bounding box center [429, 182] width 27 height 27
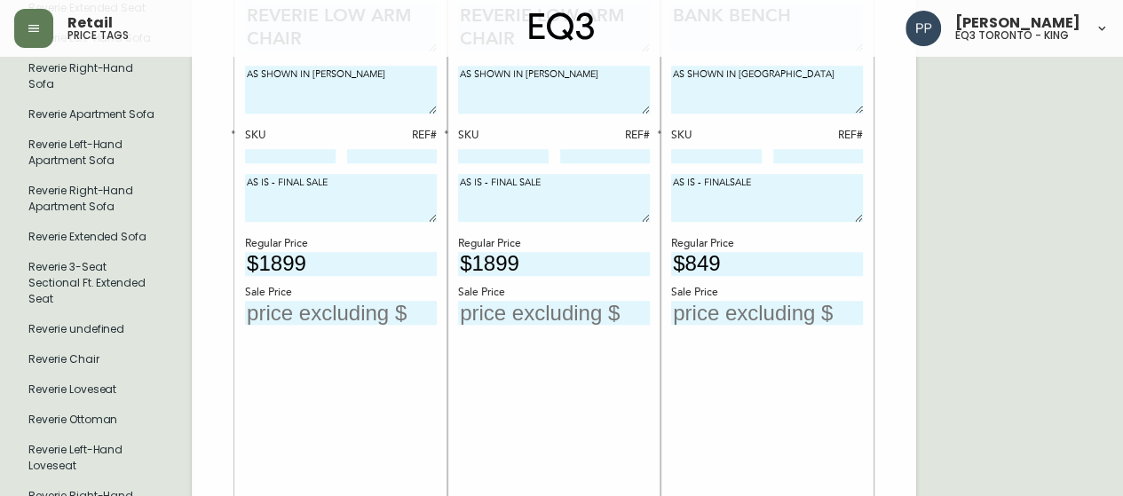
scroll to position [533, 0]
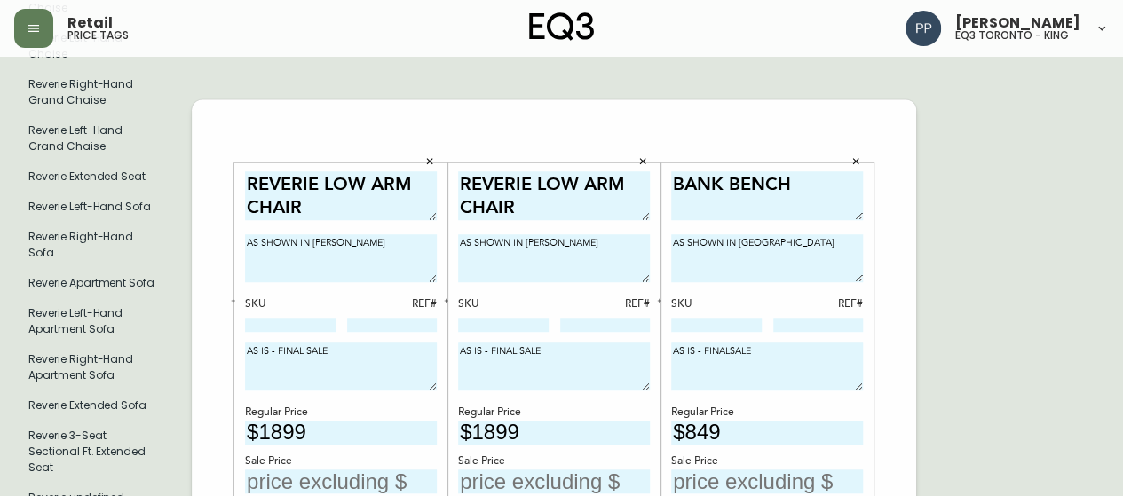
drag, startPoint x: 234, startPoint y: 456, endPoint x: 101, endPoint y: 484, distance: 136.0
type input "$2099"
click at [551, 447] on div "REVERIE LOW ARM CHAIR AS SHOWN IN LANA TAUPE SKU REF# AS IS - FINAL SALE Regula…" at bounding box center [554, 418] width 192 height 495
click at [584, 425] on input "$1899" at bounding box center [554, 433] width 192 height 24
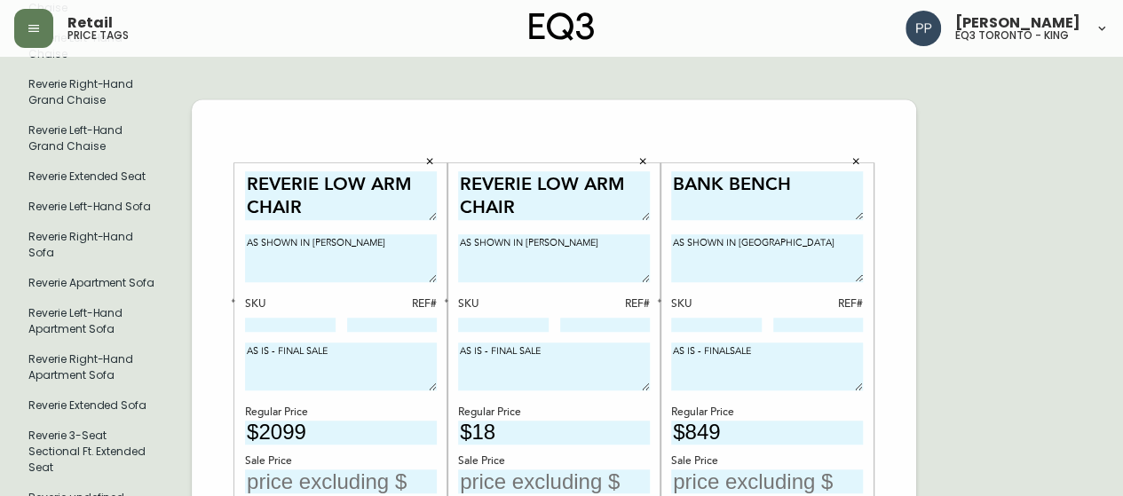
type input "$1"
type input "$2099"
